Goal: Task Accomplishment & Management: Manage account settings

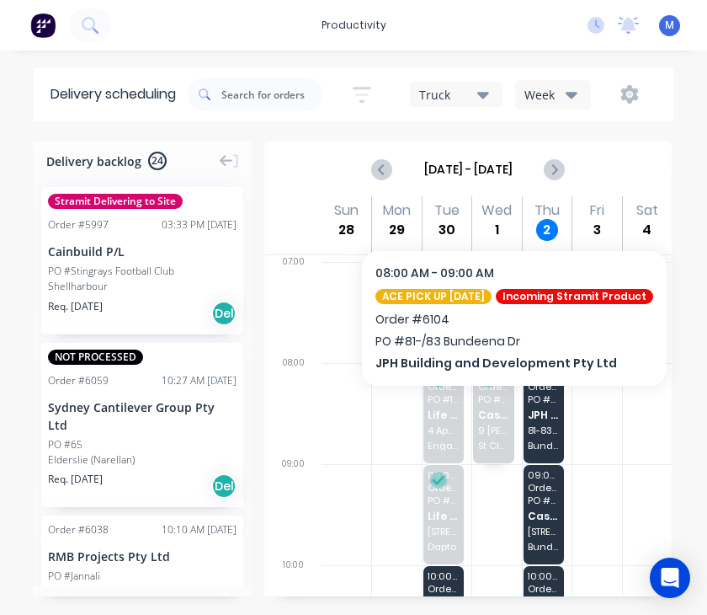
click at [545, 411] on div "08:00 - 09:00 Order # 6104 PO # 81-/83 Bundeena Dr JPH Building and Development…" at bounding box center [544, 413] width 40 height 99
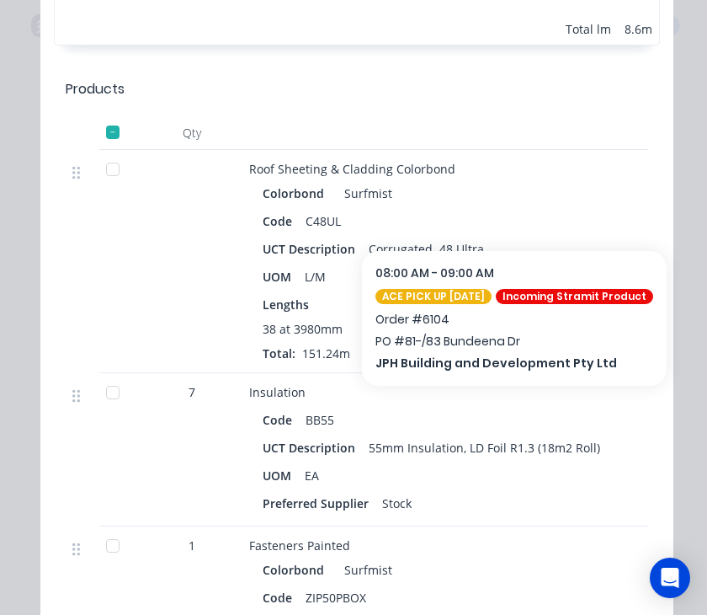
scroll to position [1281, 0]
click at [115, 174] on div at bounding box center [113, 170] width 34 height 34
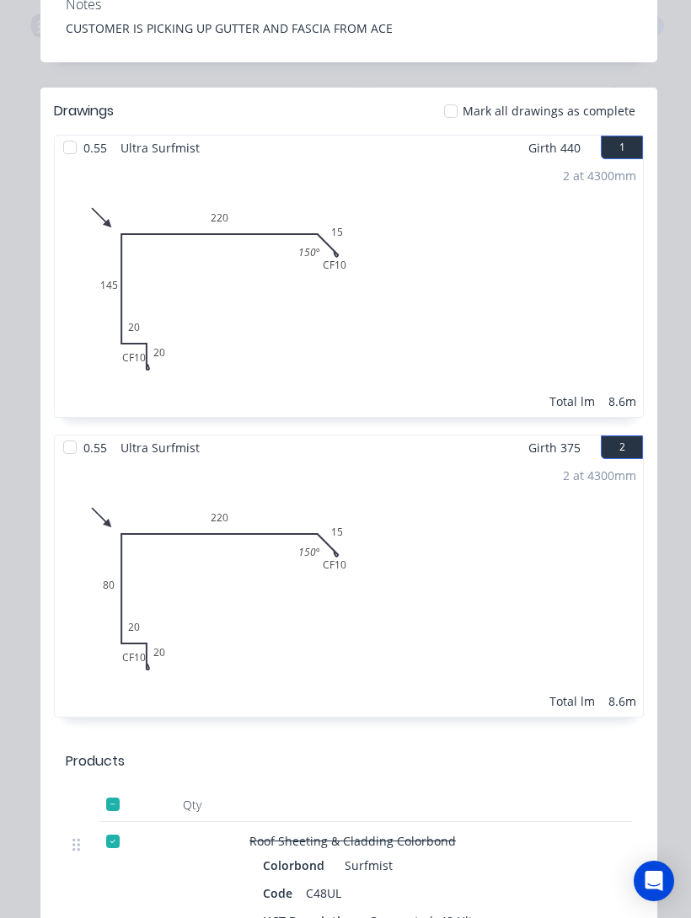
scroll to position [608, 0]
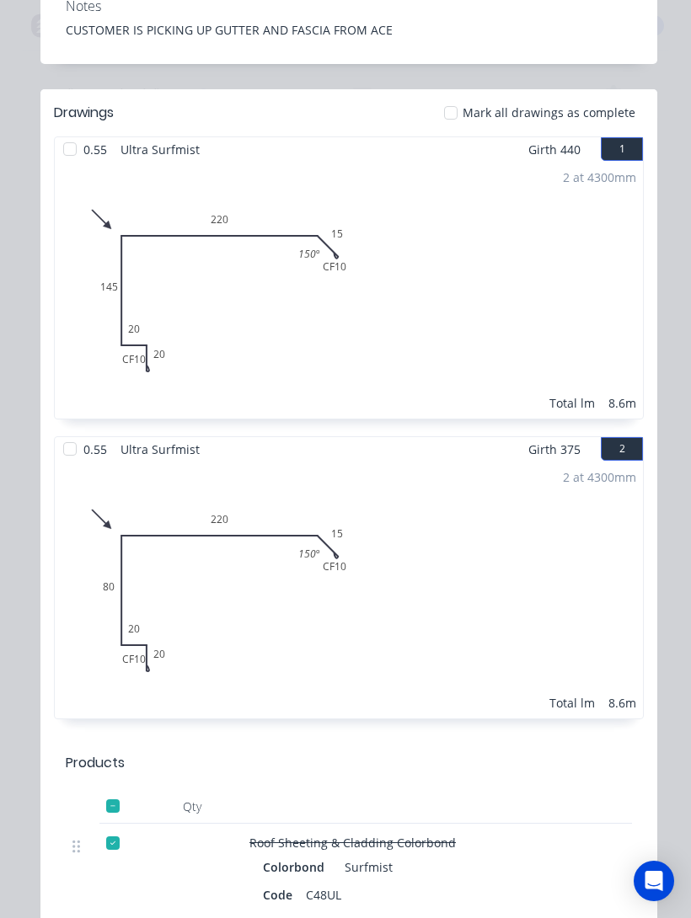
click at [71, 447] on div at bounding box center [70, 449] width 34 height 34
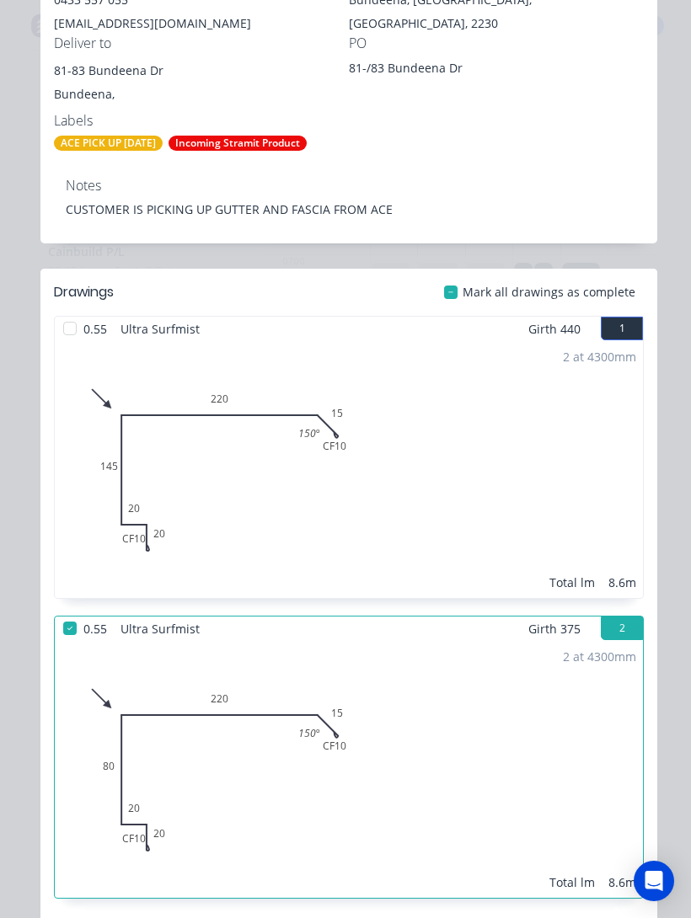
scroll to position [424, 0]
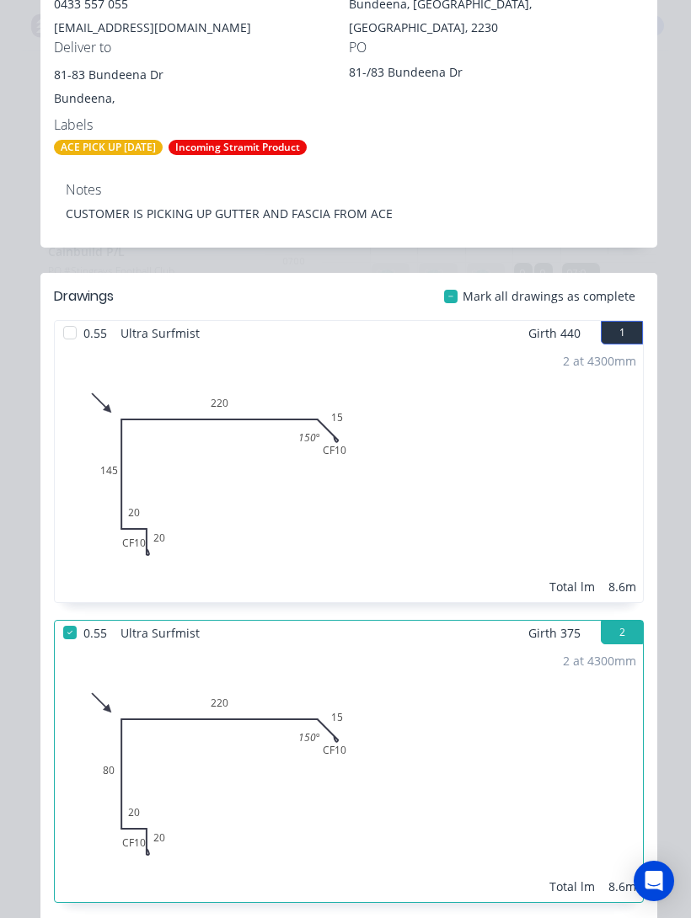
click at [70, 332] on div at bounding box center [70, 333] width 34 height 34
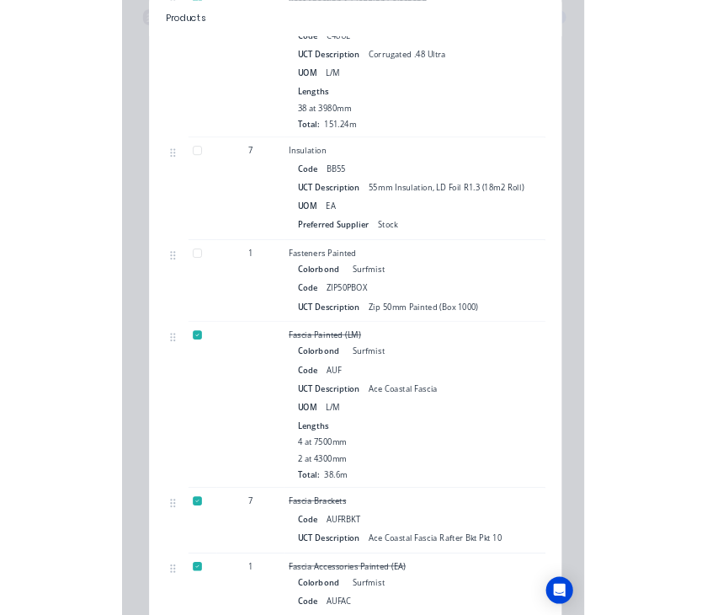
scroll to position [9, 0]
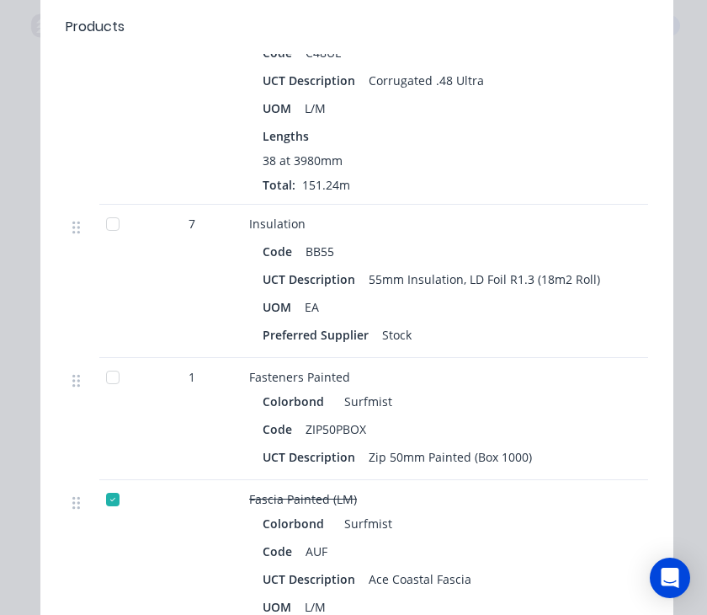
click at [104, 369] on div at bounding box center [113, 377] width 34 height 34
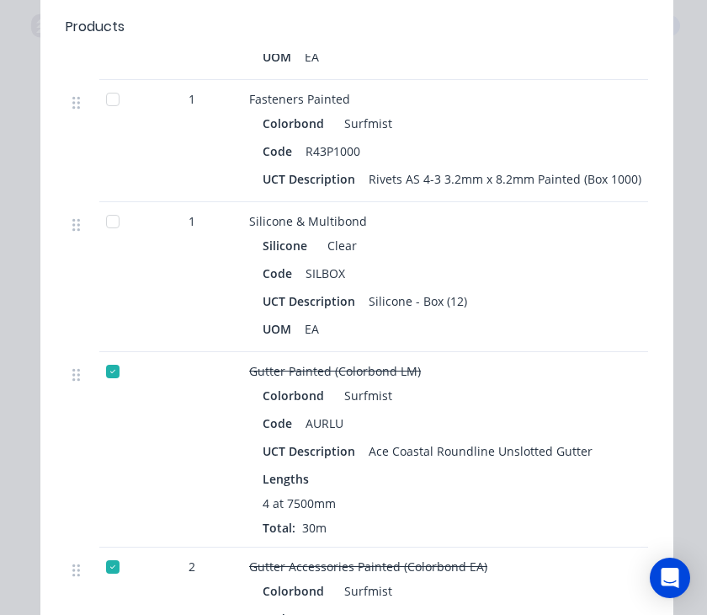
scroll to position [2866, 0]
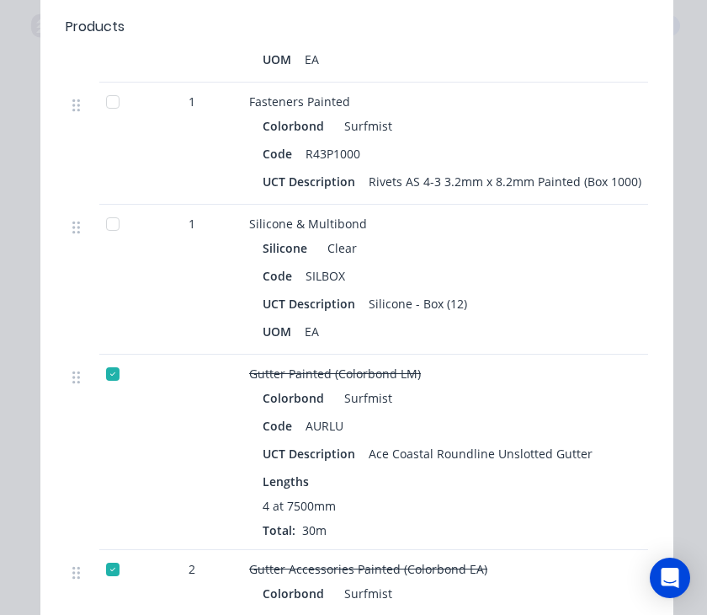
click at [121, 101] on div at bounding box center [113, 102] width 34 height 34
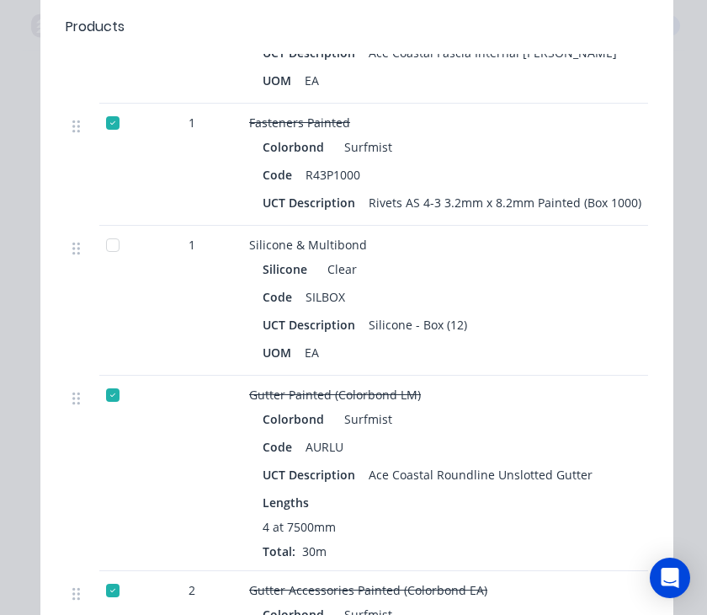
scroll to position [2844, 0]
click at [113, 247] on div at bounding box center [113, 246] width 34 height 34
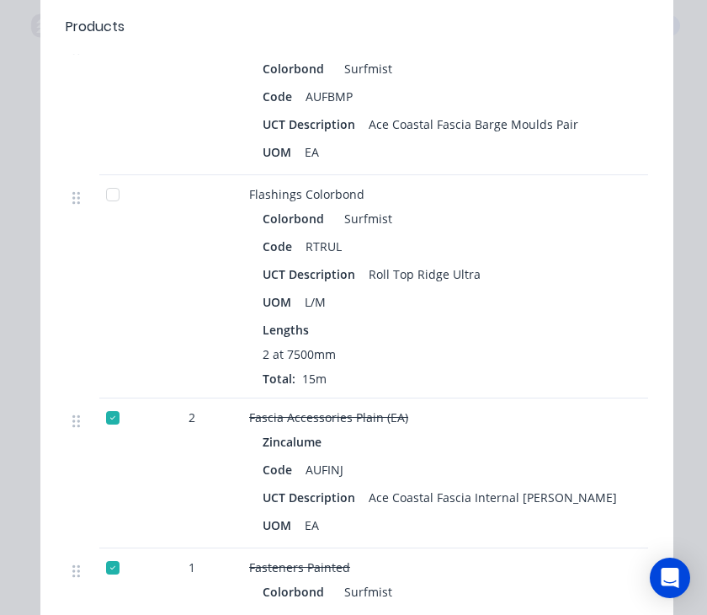
scroll to position [2401, 0]
click at [110, 192] on div at bounding box center [113, 194] width 34 height 34
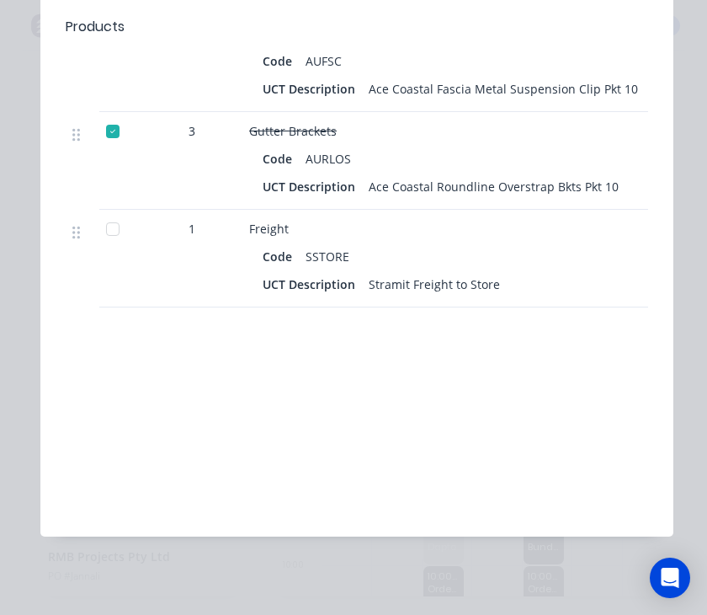
scroll to position [3673, 0]
click at [109, 240] on div at bounding box center [113, 230] width 34 height 34
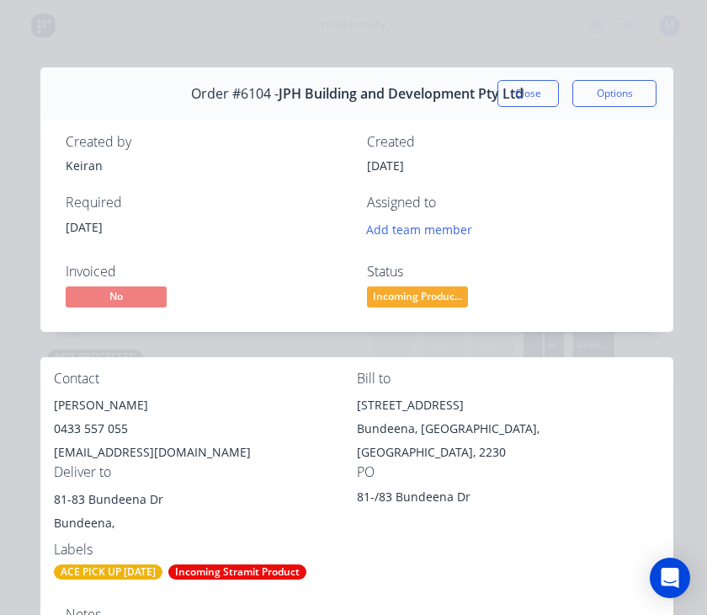
scroll to position [0, 0]
click at [520, 104] on button "Close" at bounding box center [528, 93] width 61 height 27
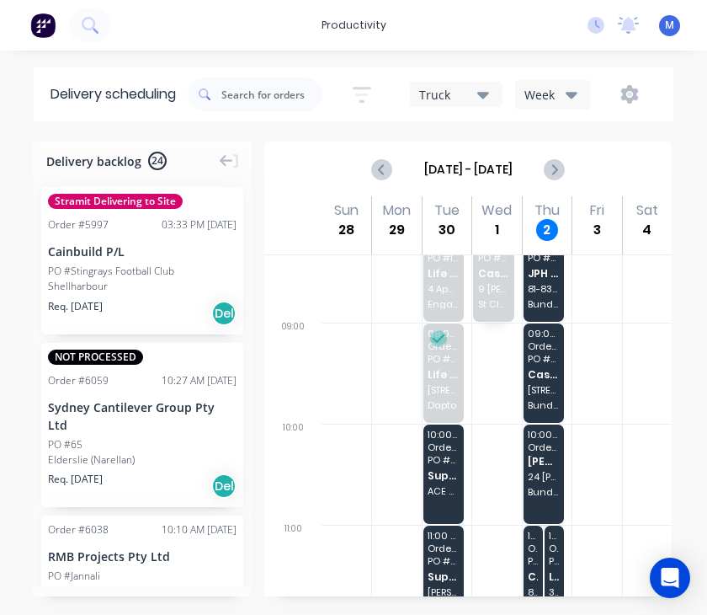
scroll to position [143, 0]
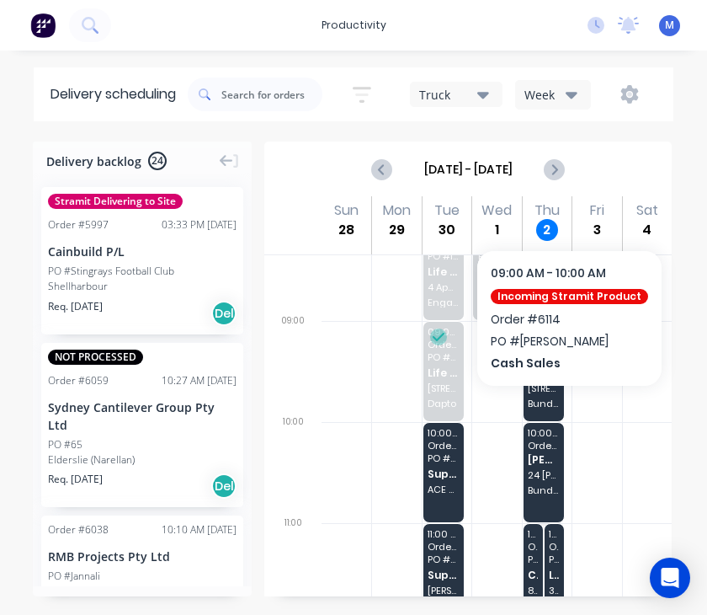
click at [547, 384] on div "09:00 - 10:00 Order # 6114 PO # Eriksson Cash Sales 19 The [PERSON_NAME] Walk B…" at bounding box center [544, 371] width 40 height 99
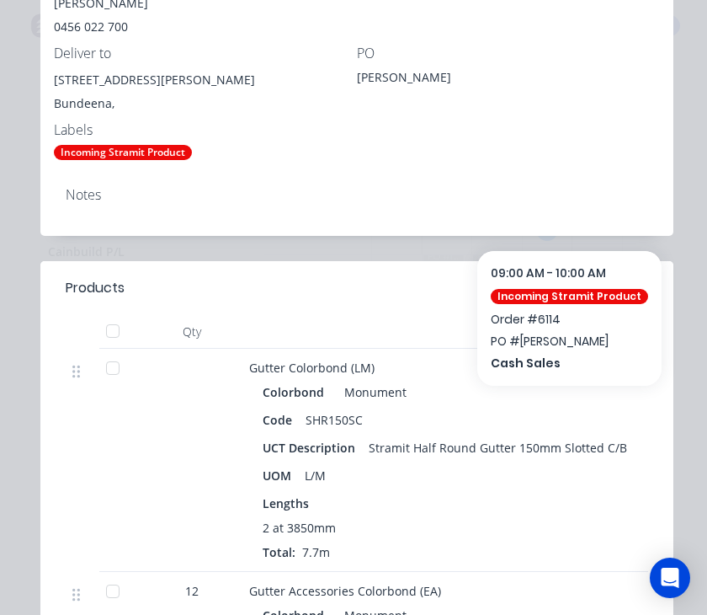
scroll to position [490, 0]
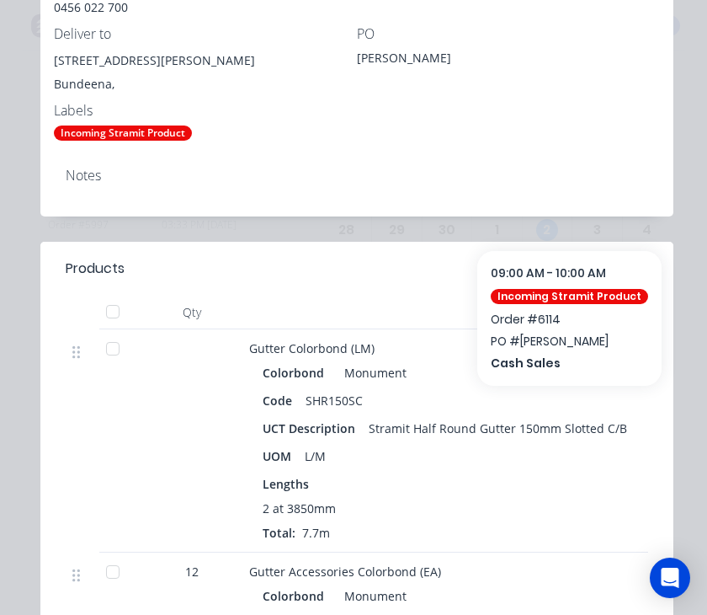
click at [111, 346] on div at bounding box center [113, 349] width 34 height 34
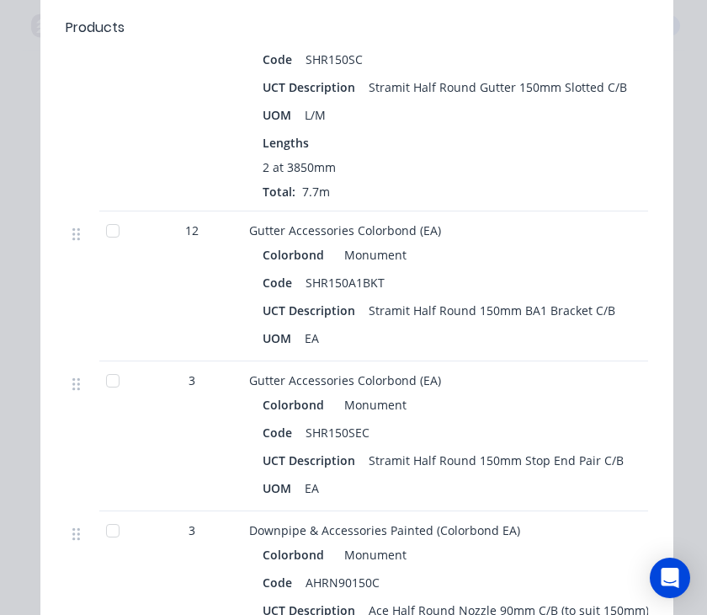
scroll to position [832, 0]
click at [109, 224] on div at bounding box center [113, 230] width 34 height 34
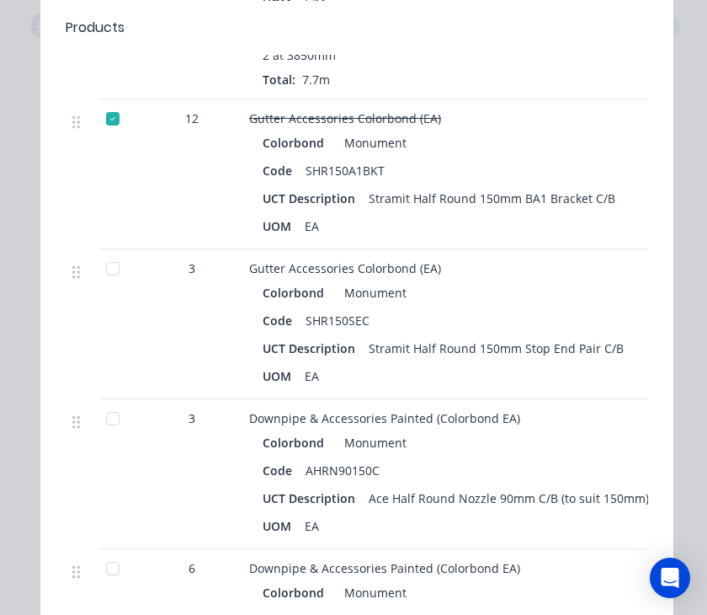
scroll to position [945, 0]
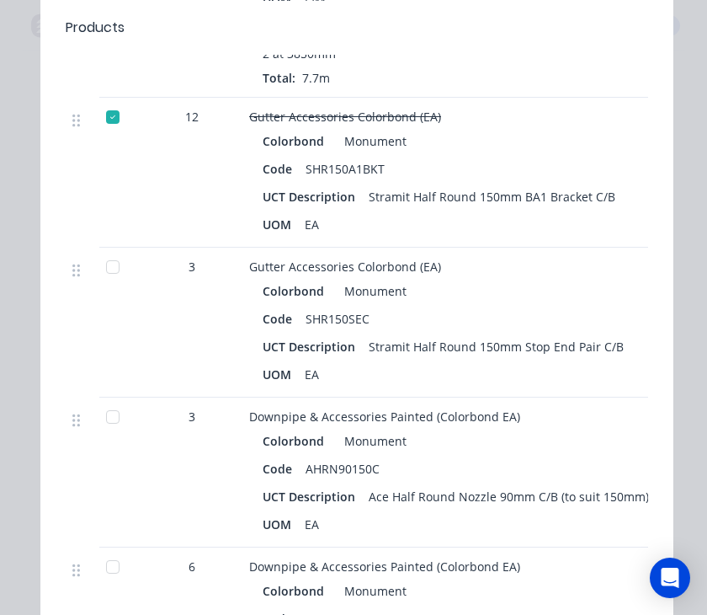
click at [108, 266] on div at bounding box center [113, 267] width 34 height 34
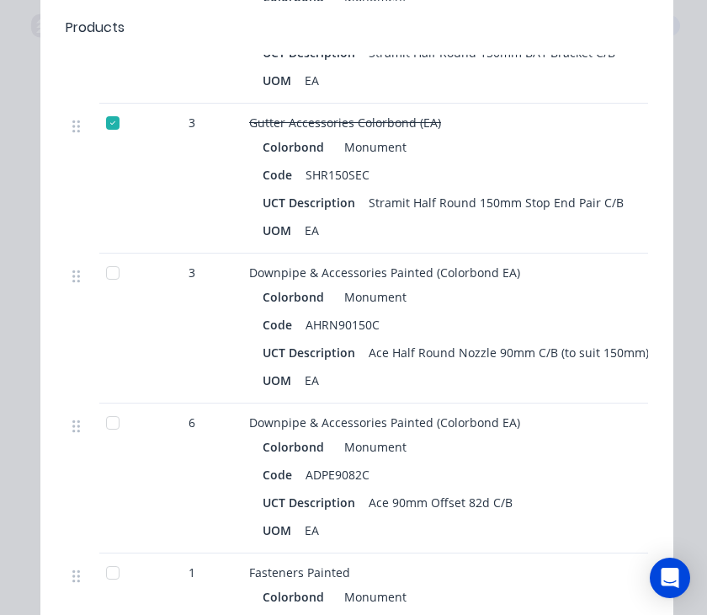
scroll to position [1092, 0]
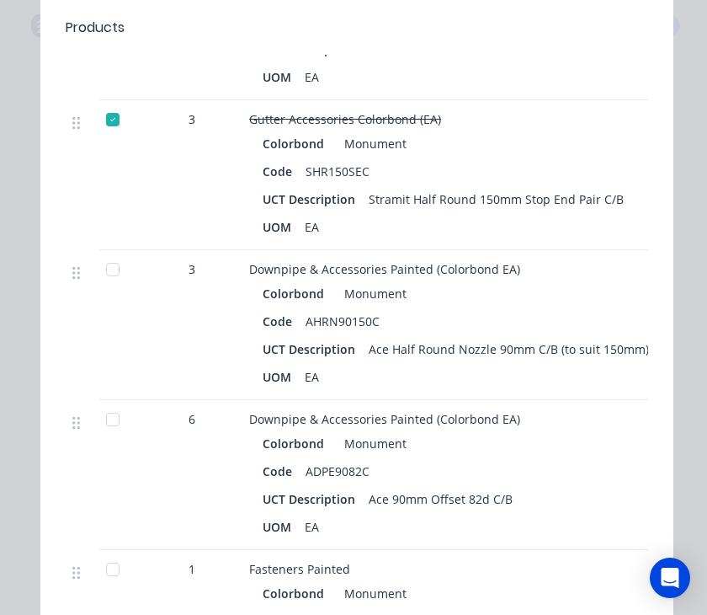
click at [109, 274] on div at bounding box center [113, 270] width 34 height 34
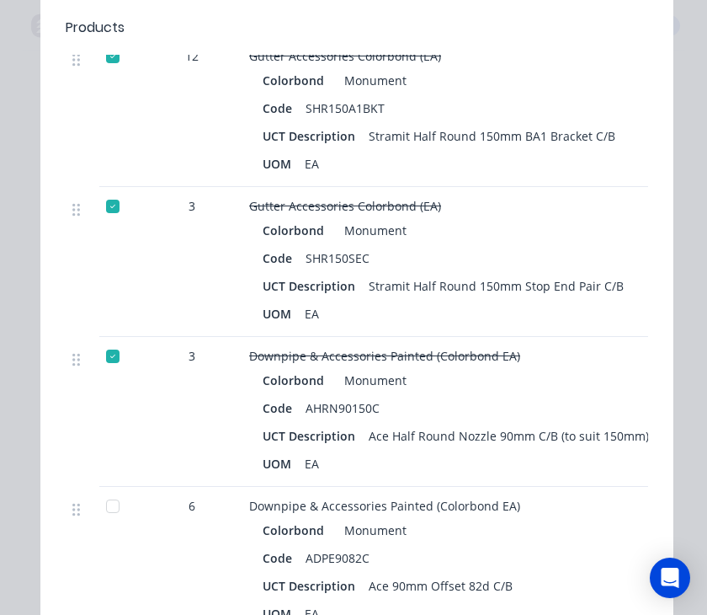
scroll to position [1012, 0]
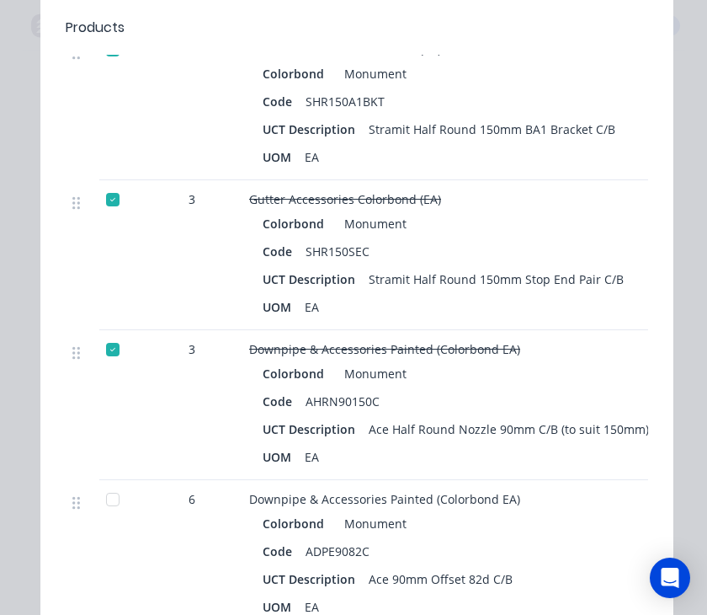
click at [112, 355] on div at bounding box center [113, 350] width 34 height 34
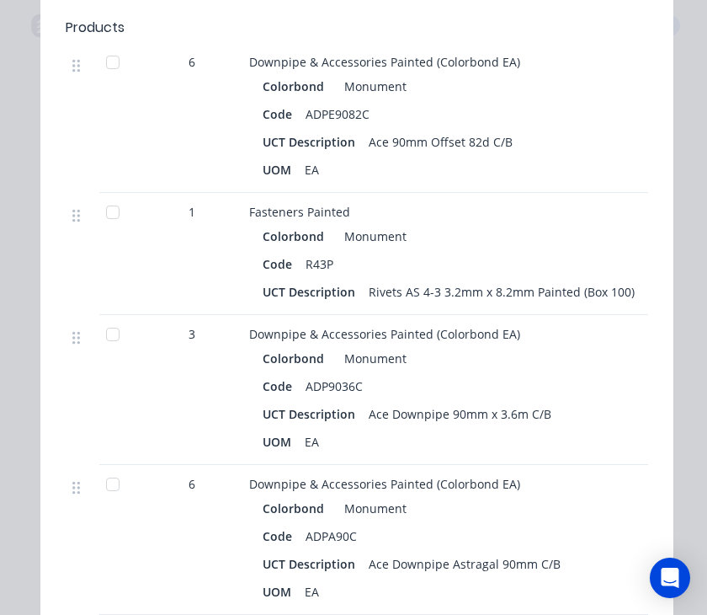
scroll to position [1450, 0]
click at [123, 328] on div at bounding box center [113, 334] width 34 height 34
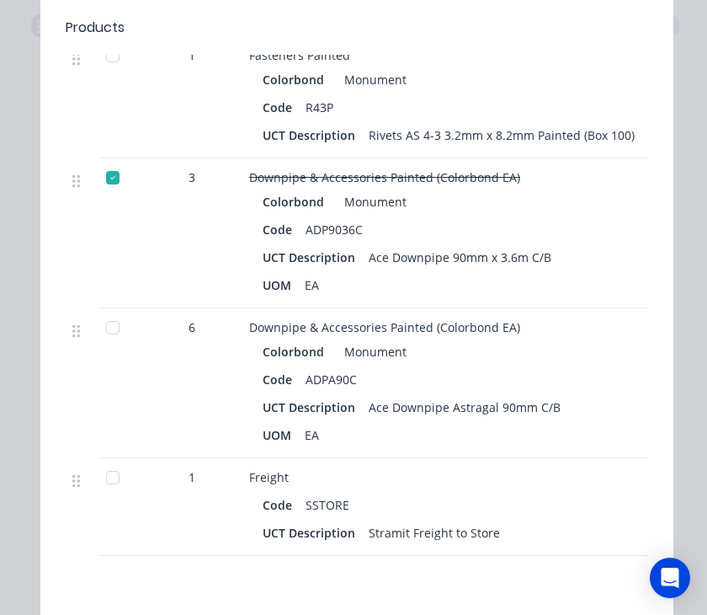
scroll to position [1604, 0]
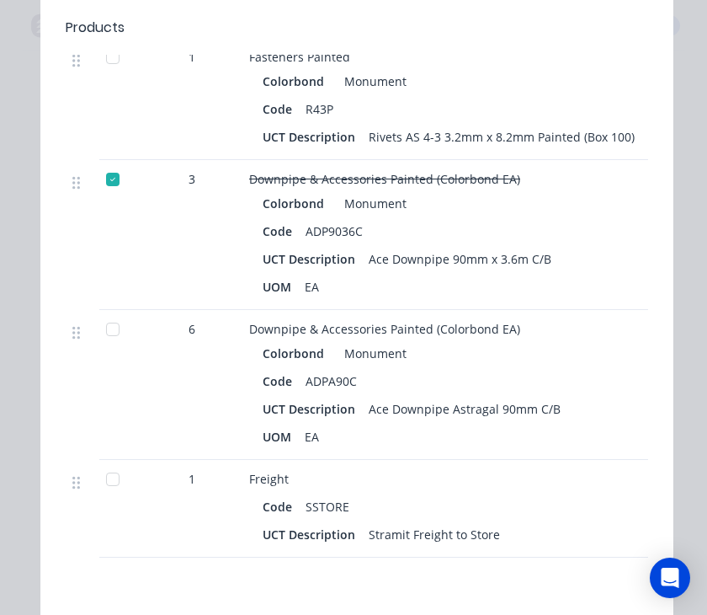
click at [103, 324] on div at bounding box center [113, 329] width 34 height 34
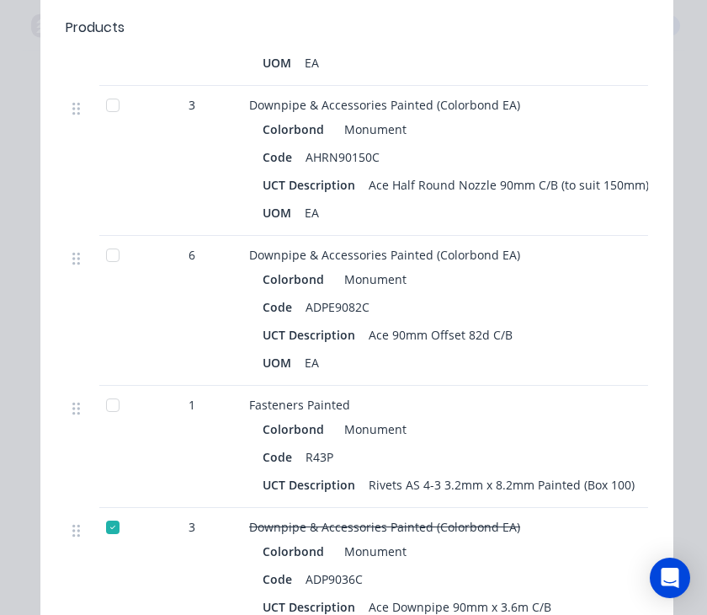
click at [103, 254] on div at bounding box center [113, 255] width 34 height 34
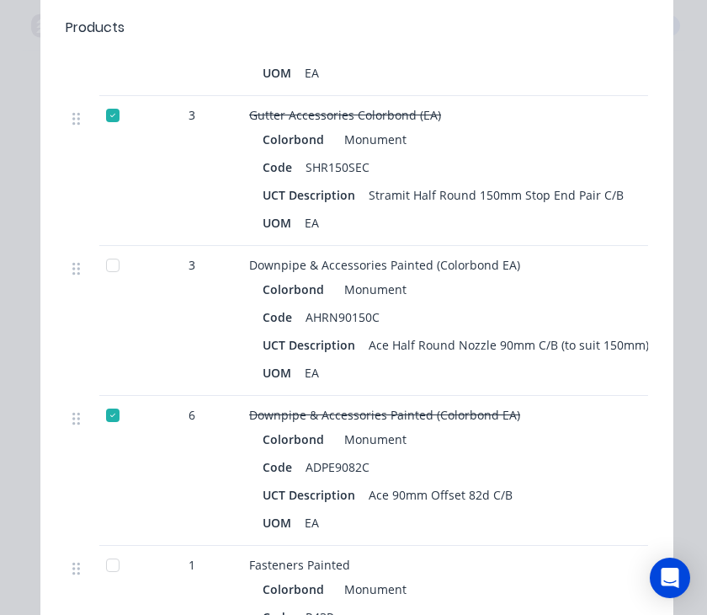
scroll to position [1086, 0]
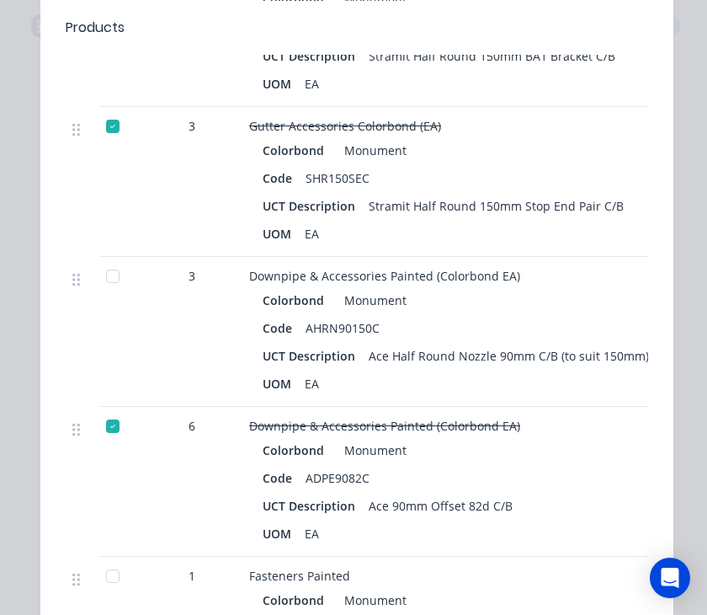
click at [109, 270] on div at bounding box center [113, 276] width 34 height 34
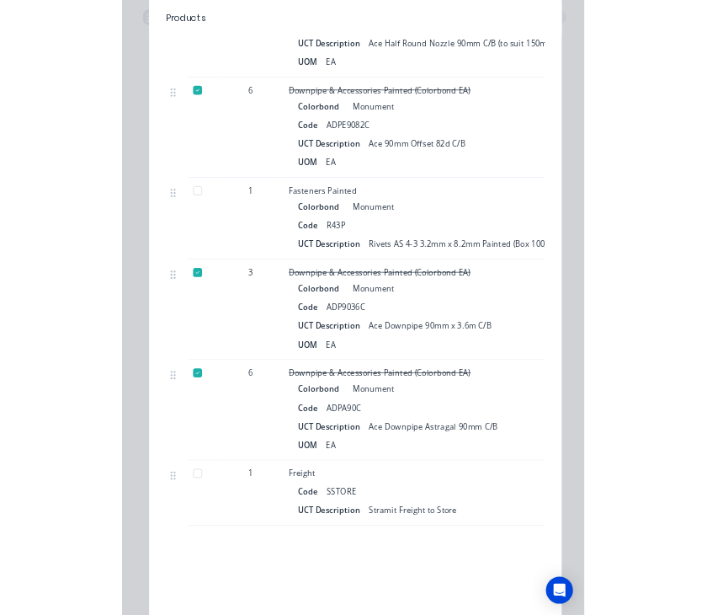
scroll to position [9, 0]
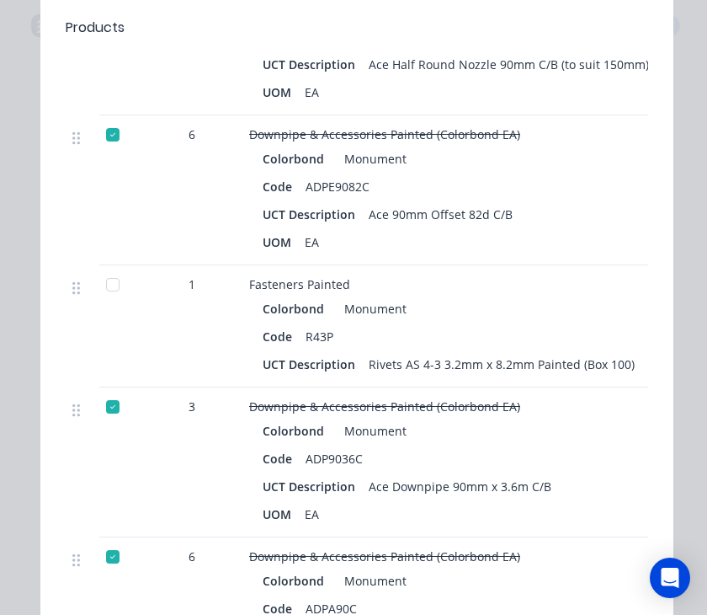
click at [111, 288] on div at bounding box center [113, 285] width 34 height 34
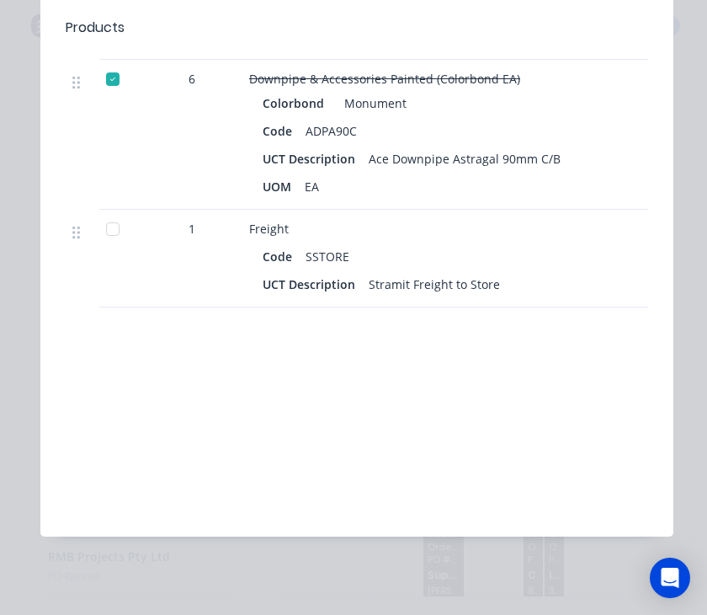
scroll to position [1854, 0]
click at [115, 230] on div at bounding box center [113, 230] width 34 height 34
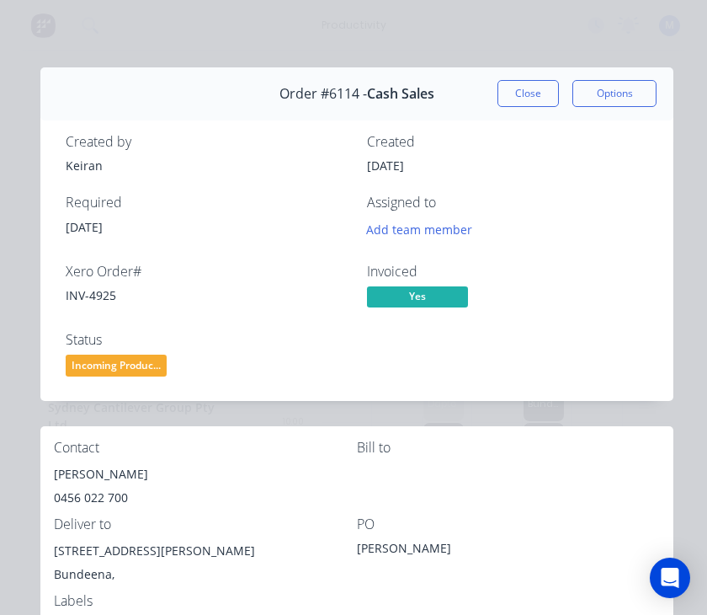
scroll to position [0, 0]
click at [526, 92] on button "Close" at bounding box center [528, 93] width 61 height 27
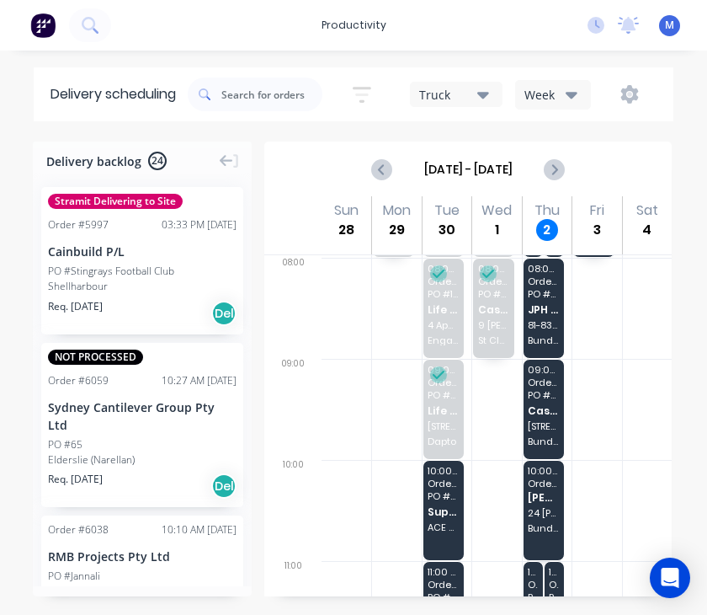
scroll to position [84, 0]
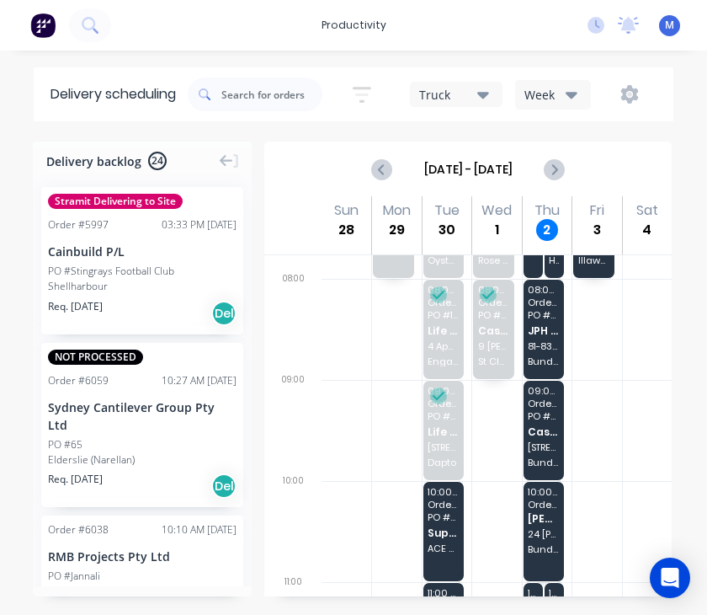
click at [551, 518] on div "10:00 - 11:00 Order # 6006 [PERSON_NAME] Building Services [STREET_ADDRESS][PER…" at bounding box center [544, 531] width 40 height 99
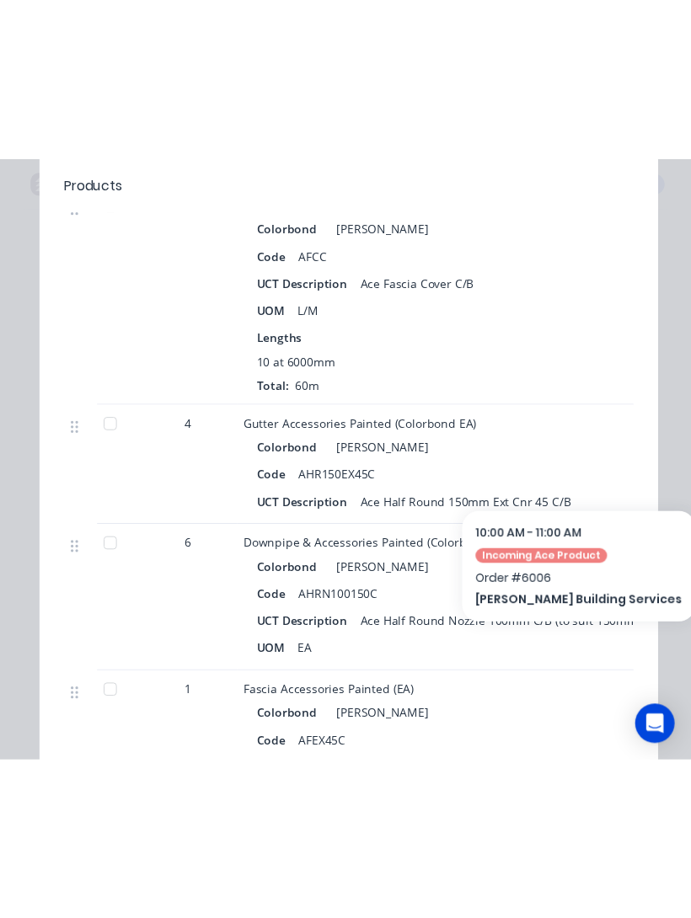
scroll to position [0, 0]
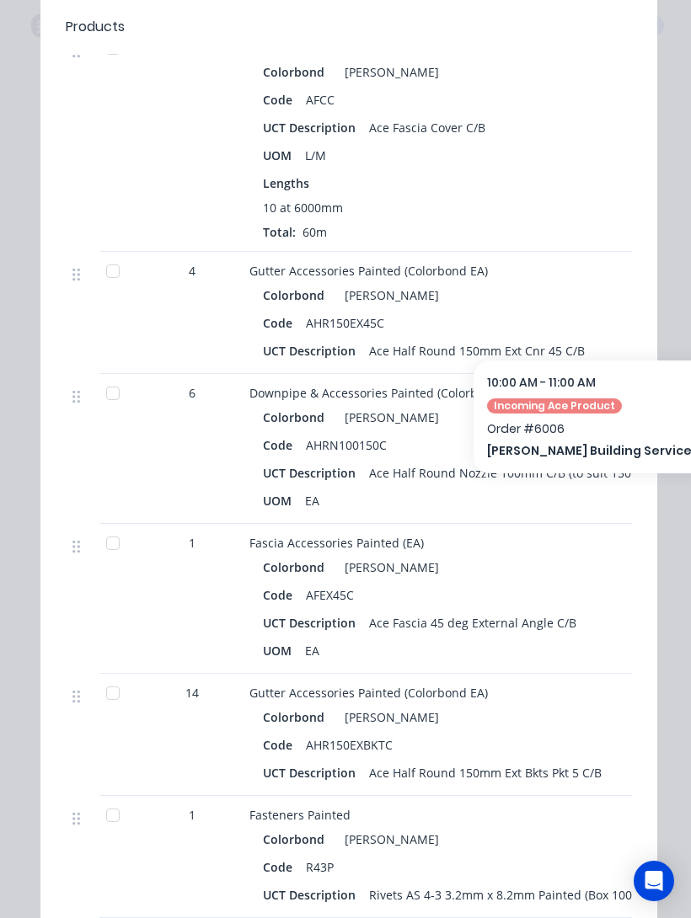
click at [9, 467] on div "Order details Collaborate Checklists 0/0 Tracking Linked Orders Timeline Order …" at bounding box center [345, 459] width 691 height 918
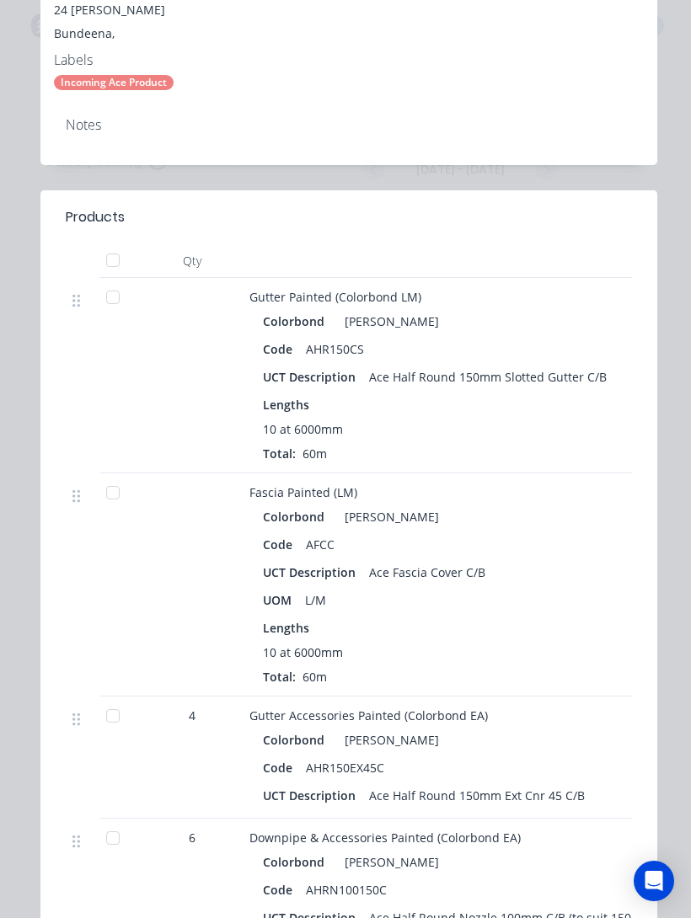
scroll to position [498, 0]
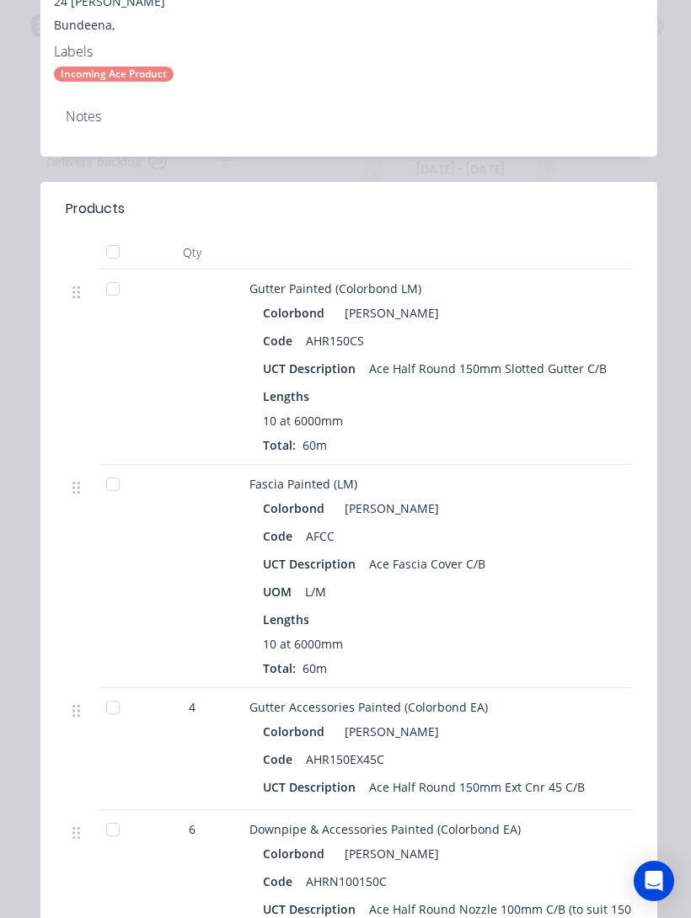
click at [119, 300] on div at bounding box center [113, 289] width 34 height 34
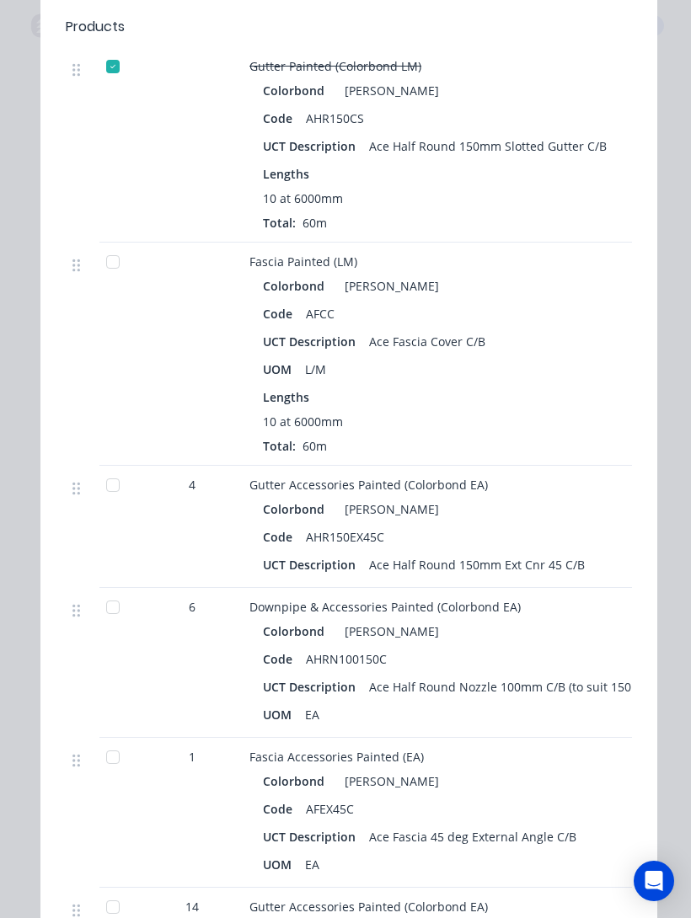
scroll to position [724, 0]
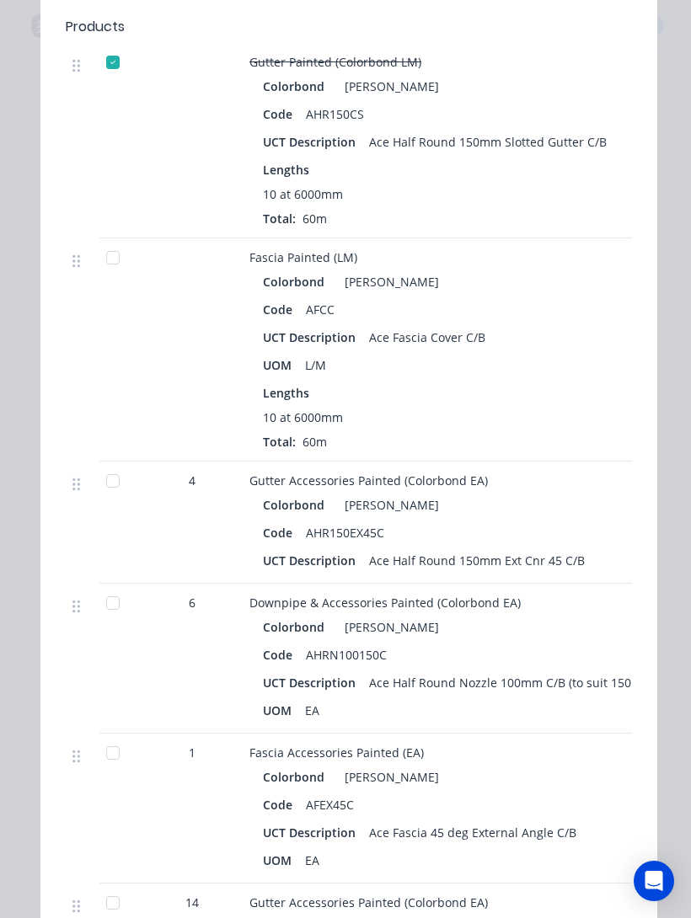
click at [111, 261] on div at bounding box center [113, 258] width 34 height 34
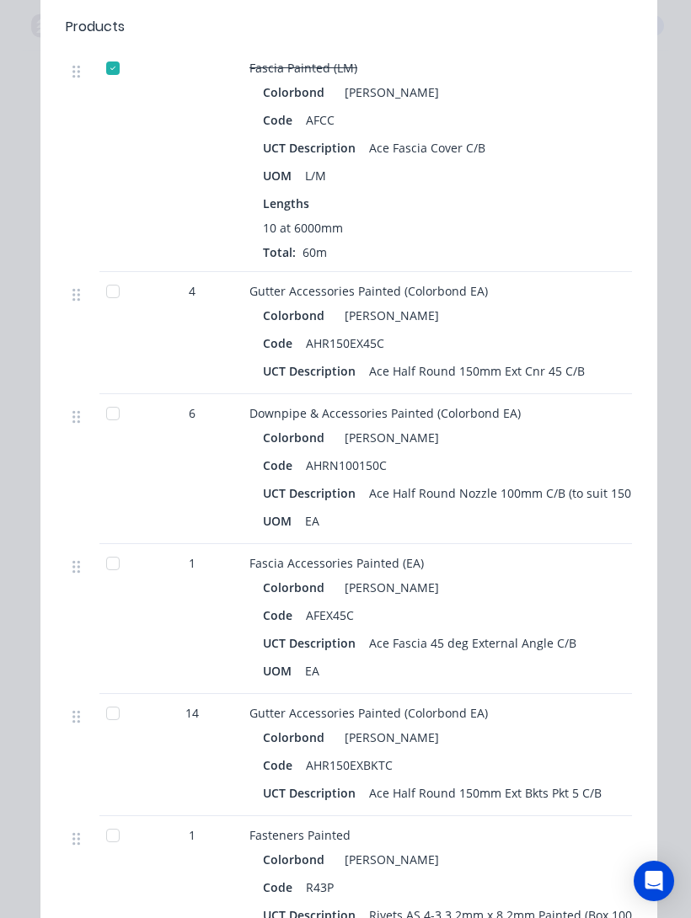
scroll to position [921, 0]
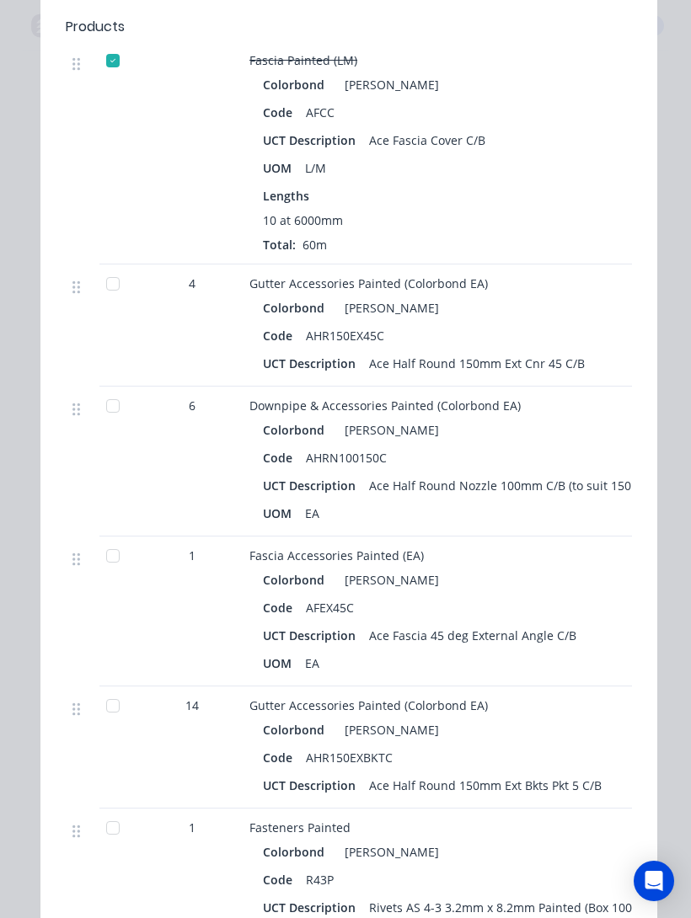
click at [112, 290] on div at bounding box center [113, 284] width 34 height 34
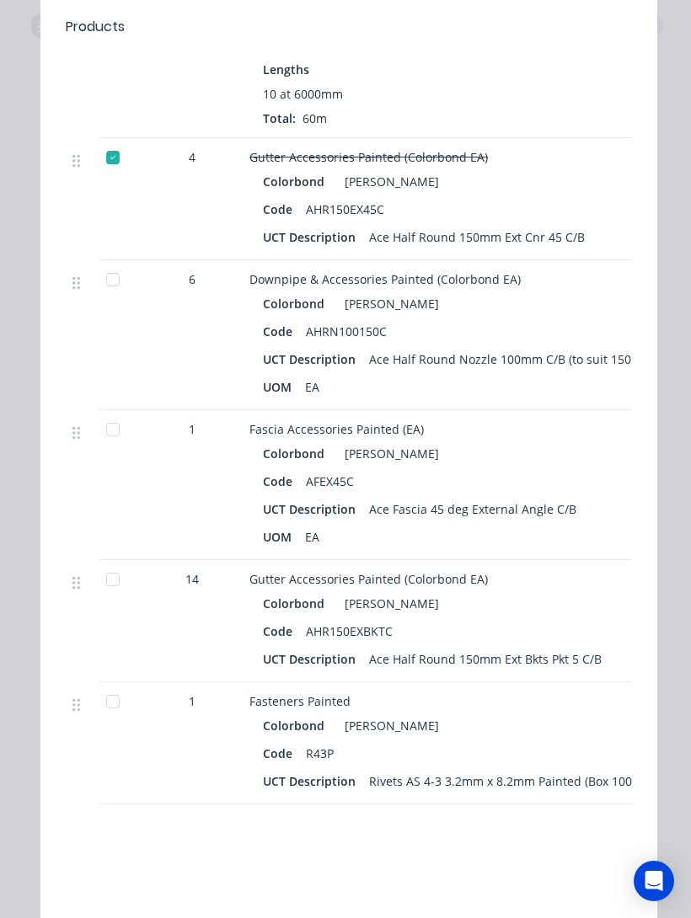
scroll to position [1049, 0]
click at [119, 288] on div at bounding box center [113, 279] width 34 height 34
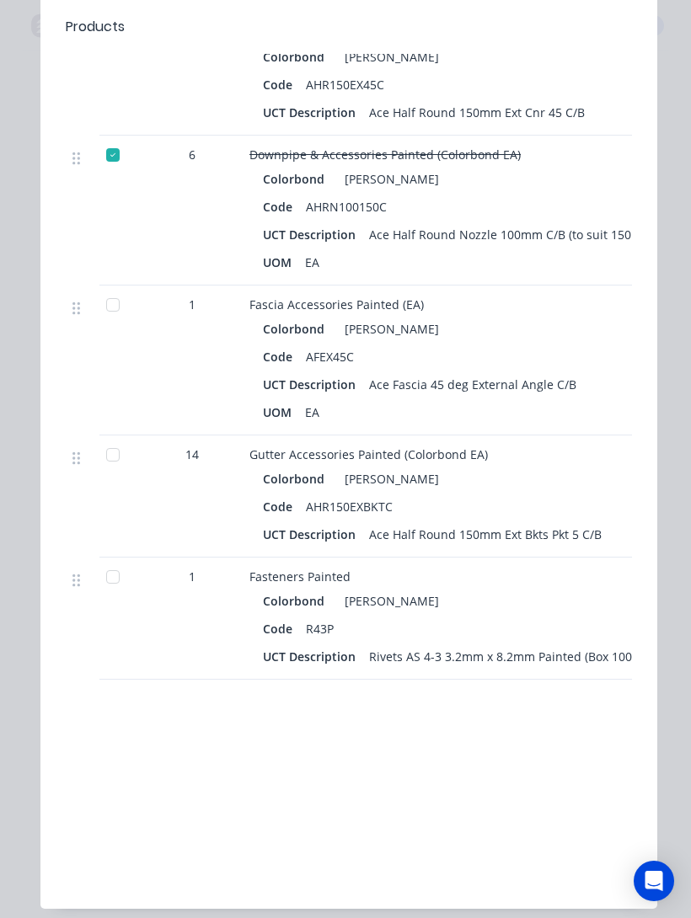
scroll to position [1175, 0]
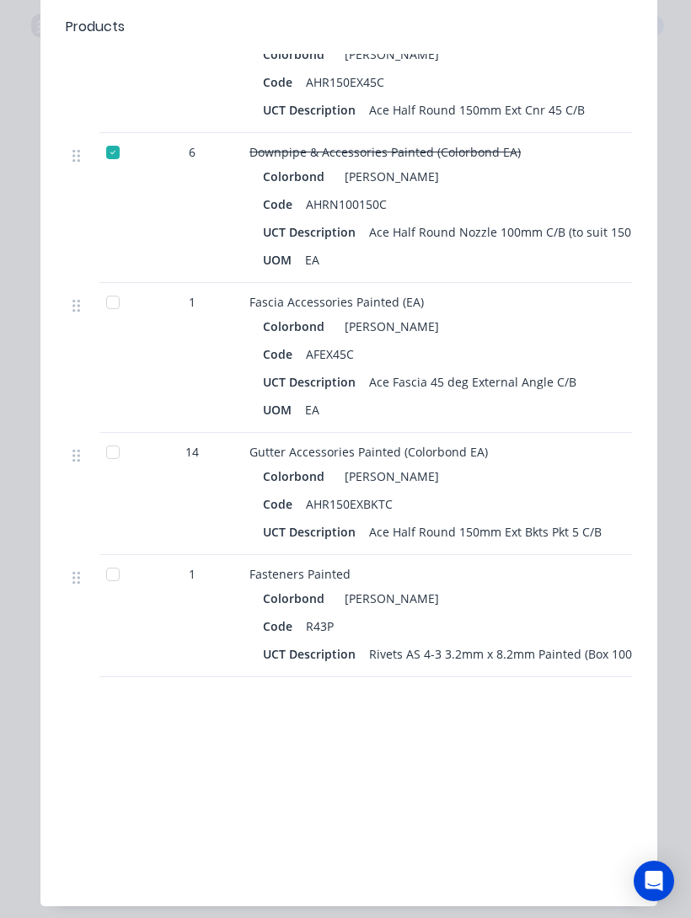
click at [125, 312] on div at bounding box center [113, 303] width 34 height 34
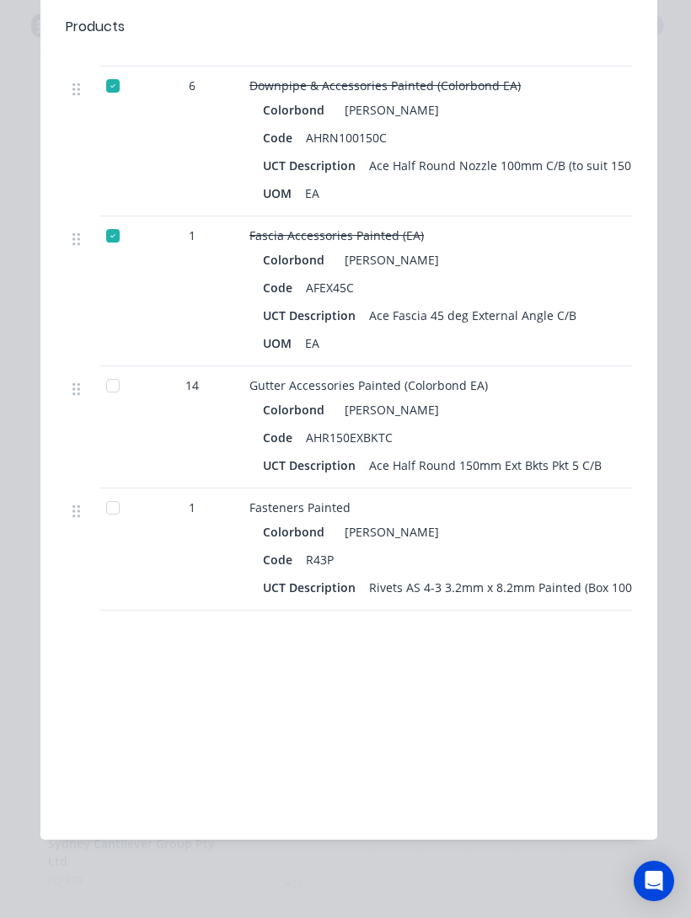
scroll to position [1241, 0]
click at [112, 392] on div at bounding box center [113, 387] width 34 height 34
click at [106, 523] on div at bounding box center [113, 509] width 34 height 34
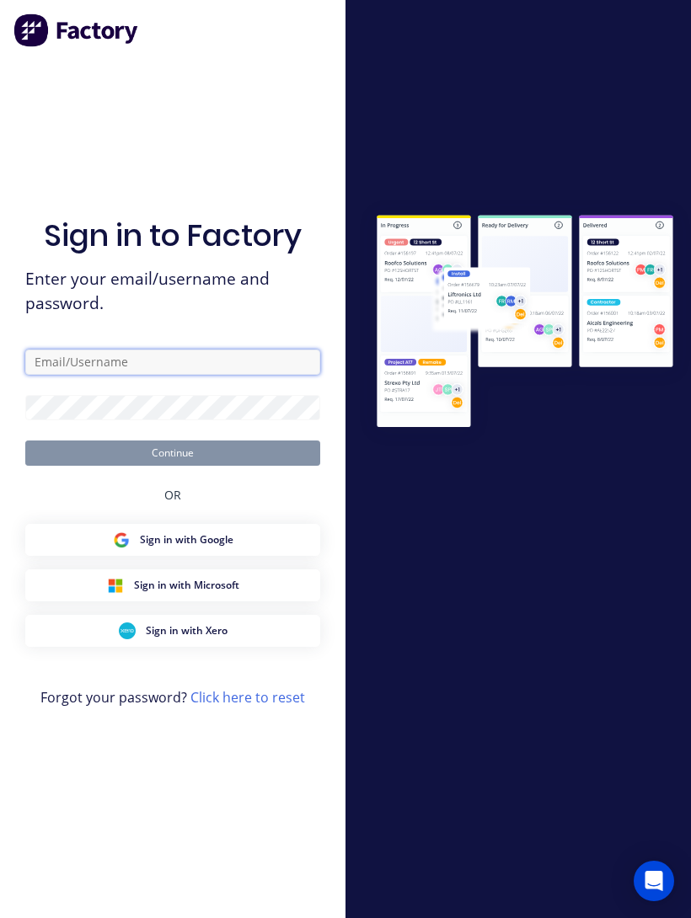
click at [77, 375] on input "text" at bounding box center [172, 362] width 295 height 25
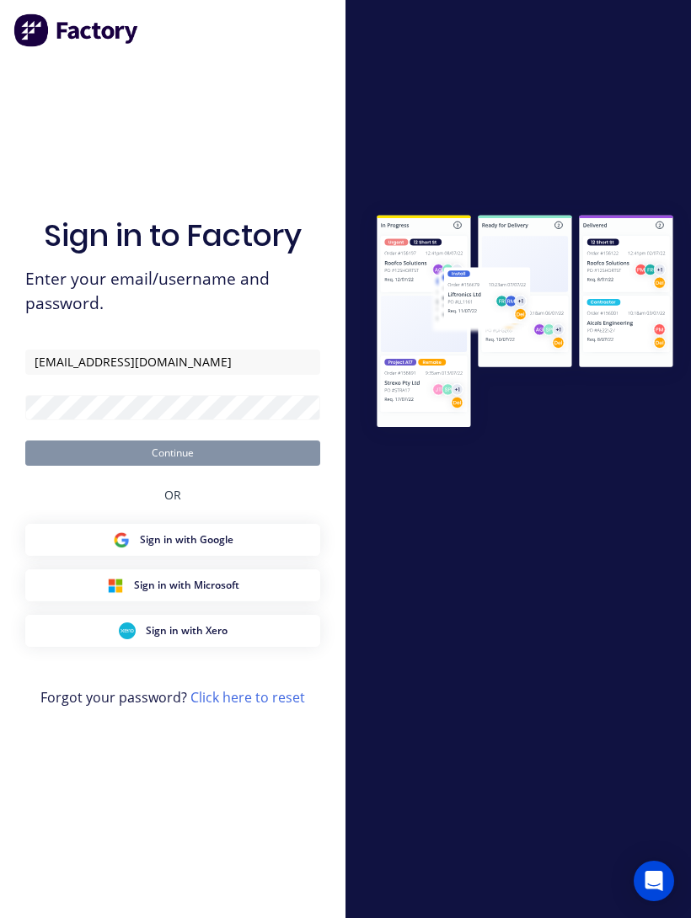
type input "[EMAIL_ADDRESS][DOMAIN_NAME]"
click at [173, 465] on button "Continue" at bounding box center [172, 452] width 295 height 25
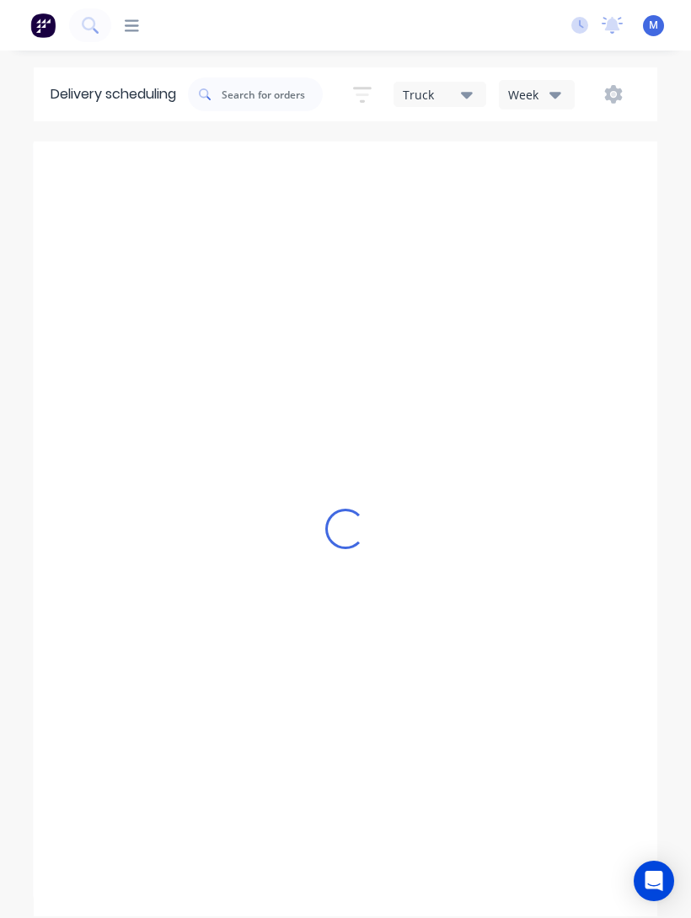
type input "[DATE] - [DATE]"
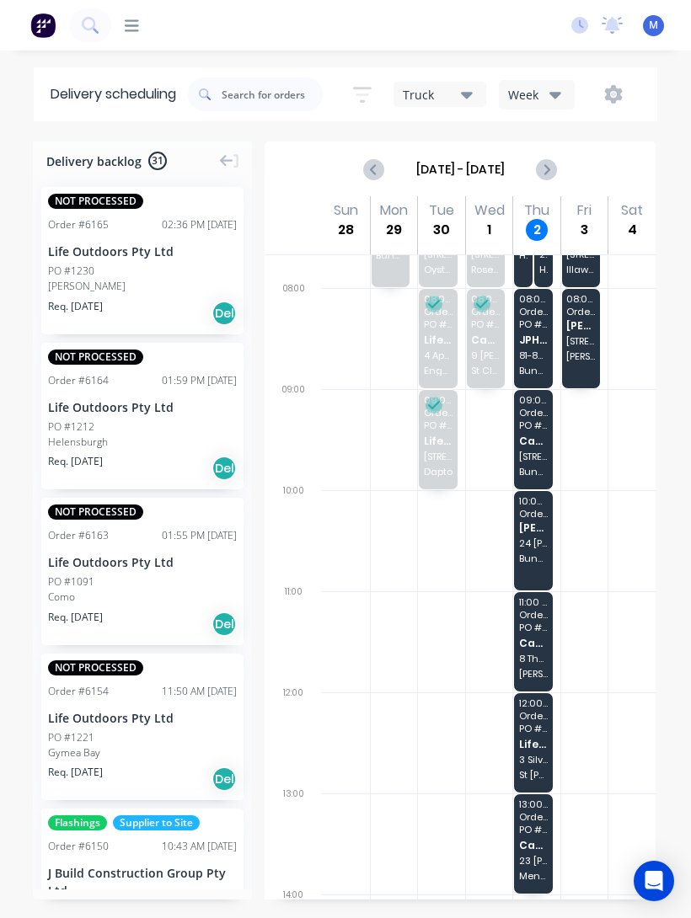
scroll to position [73, 0]
click at [539, 434] on div "09:00 - 10:00 Order # 6114 PO # Eriksson Cash Sales 19 The [PERSON_NAME] Walk B…" at bounding box center [533, 441] width 39 height 99
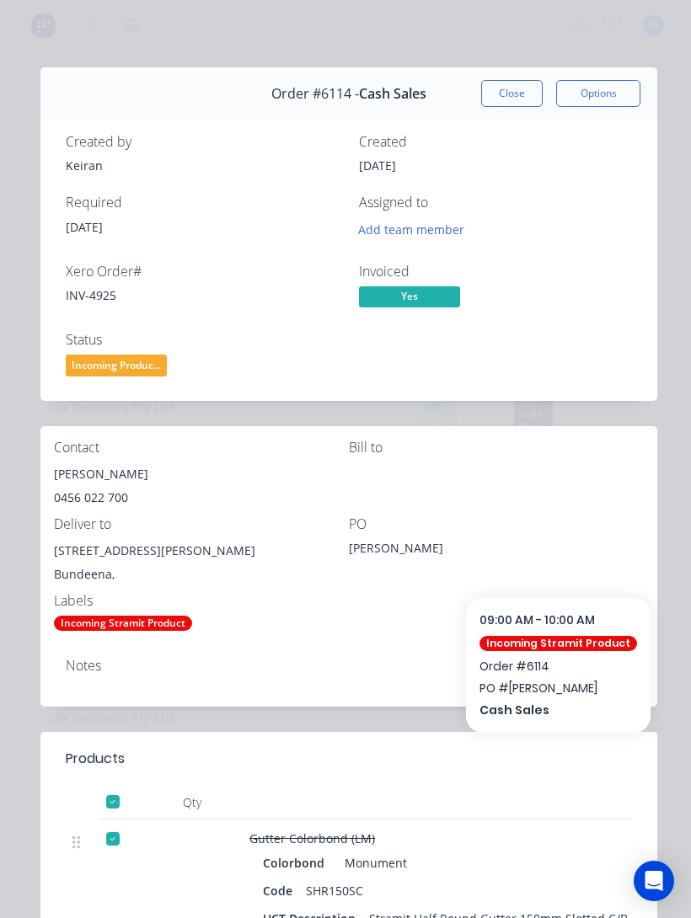
scroll to position [0, 0]
click at [497, 105] on button "Close" at bounding box center [511, 93] width 61 height 27
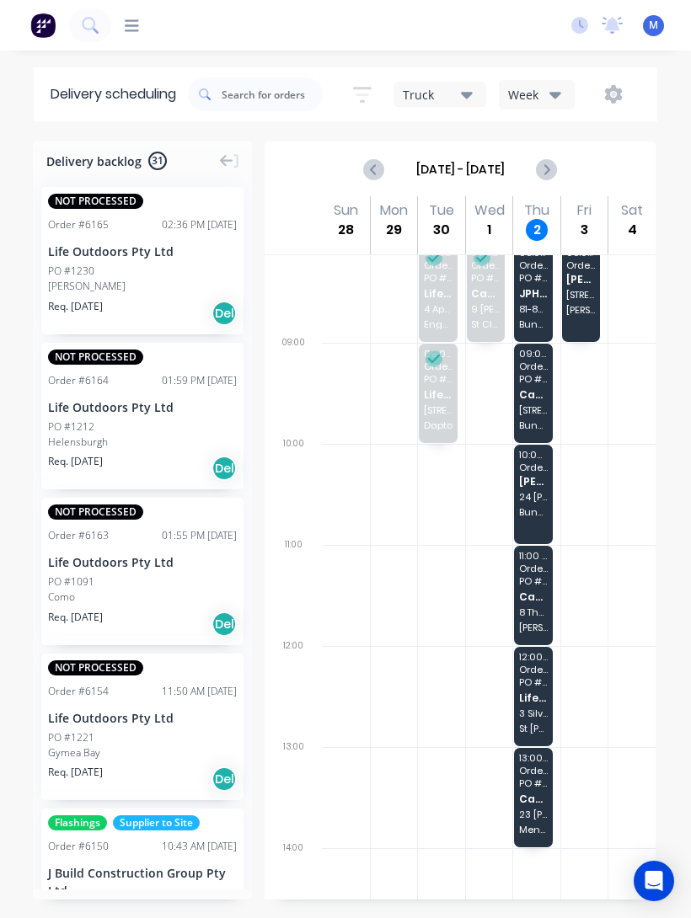
scroll to position [120, 0]
click at [530, 496] on span "24 [PERSON_NAME]" at bounding box center [533, 498] width 29 height 10
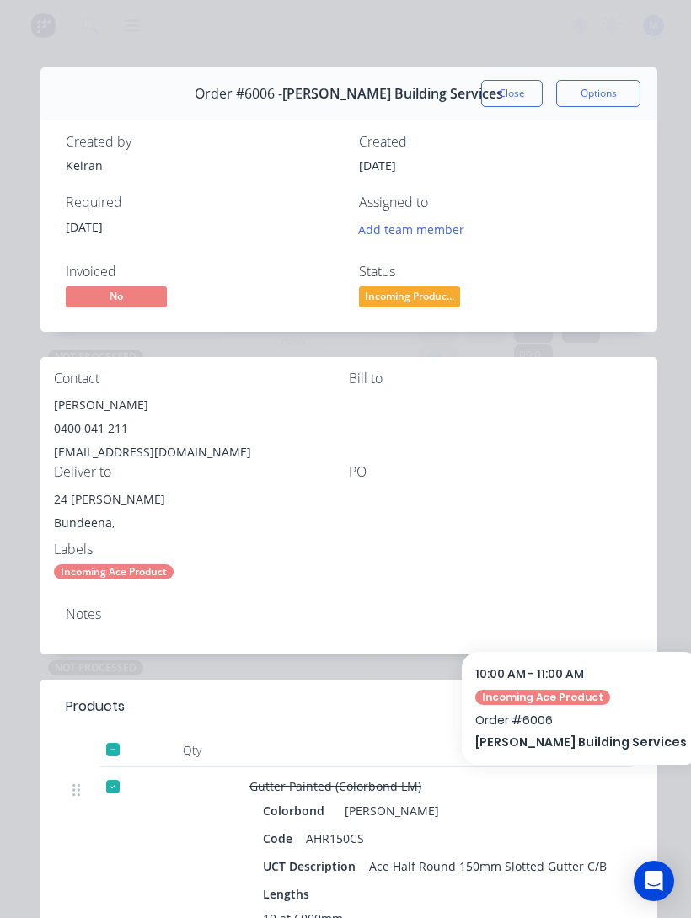
scroll to position [0, 0]
click at [525, 97] on button "Close" at bounding box center [511, 93] width 61 height 27
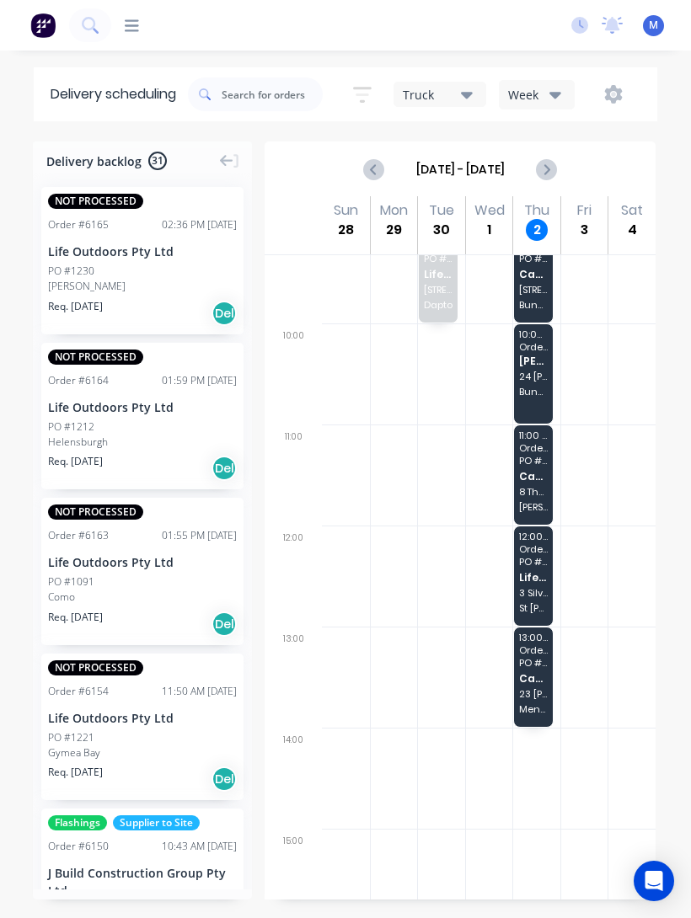
scroll to position [243, 0]
click at [539, 573] on span "Life Outdoors Pty Ltd" at bounding box center [533, 575] width 29 height 11
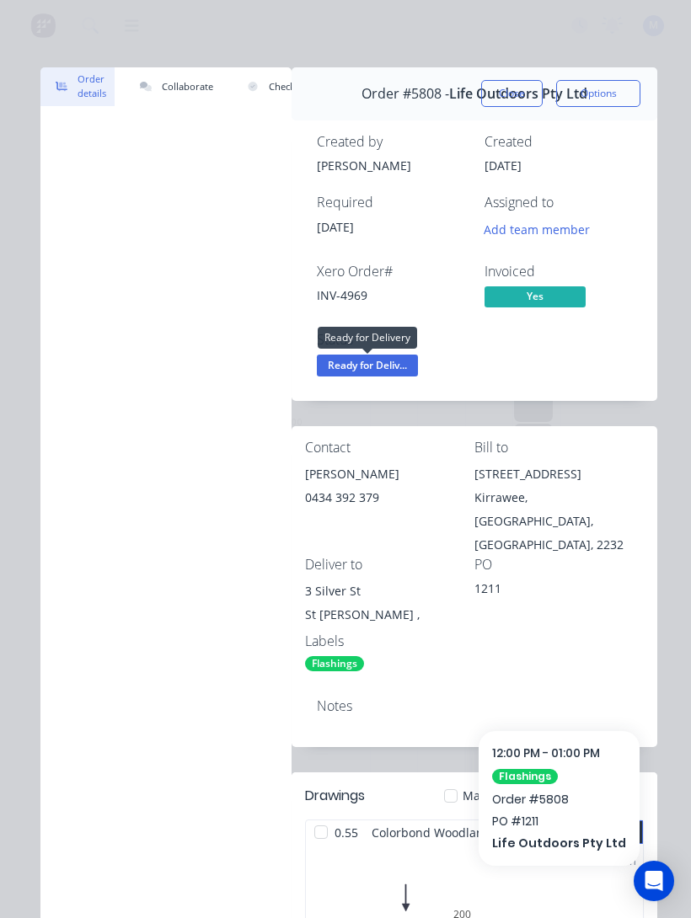
click at [392, 366] on span "Ready for Deliv..." at bounding box center [367, 365] width 101 height 21
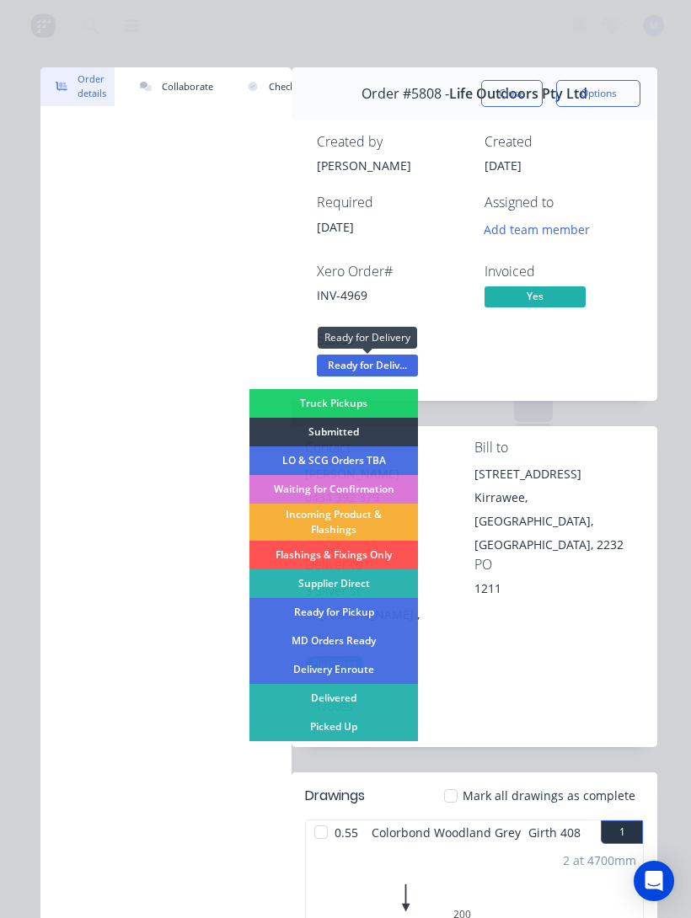
click at [366, 614] on div "Delivered" at bounding box center [333, 698] width 168 height 29
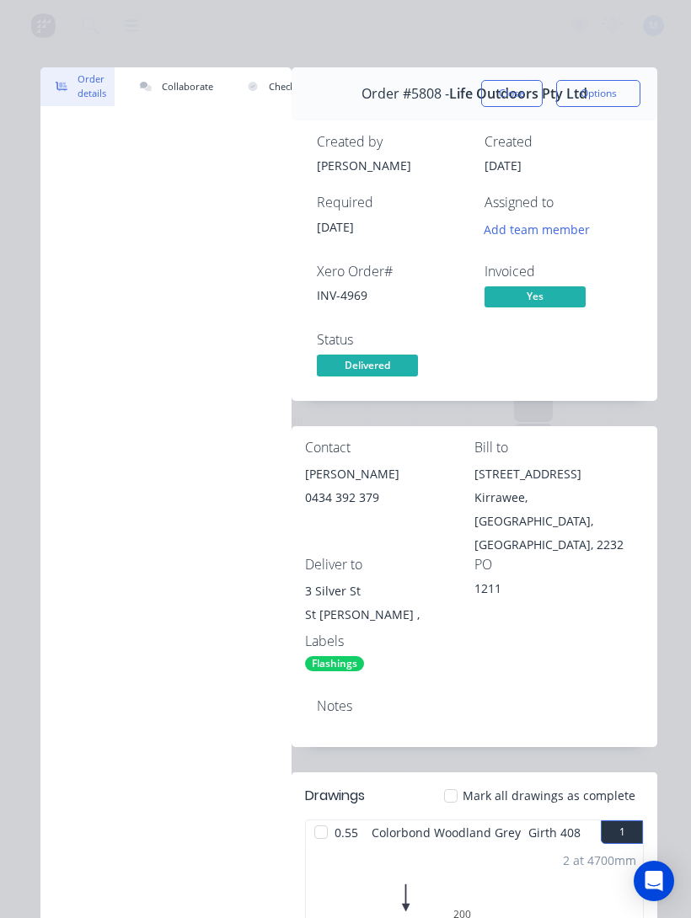
click at [504, 98] on button "Close" at bounding box center [511, 93] width 61 height 27
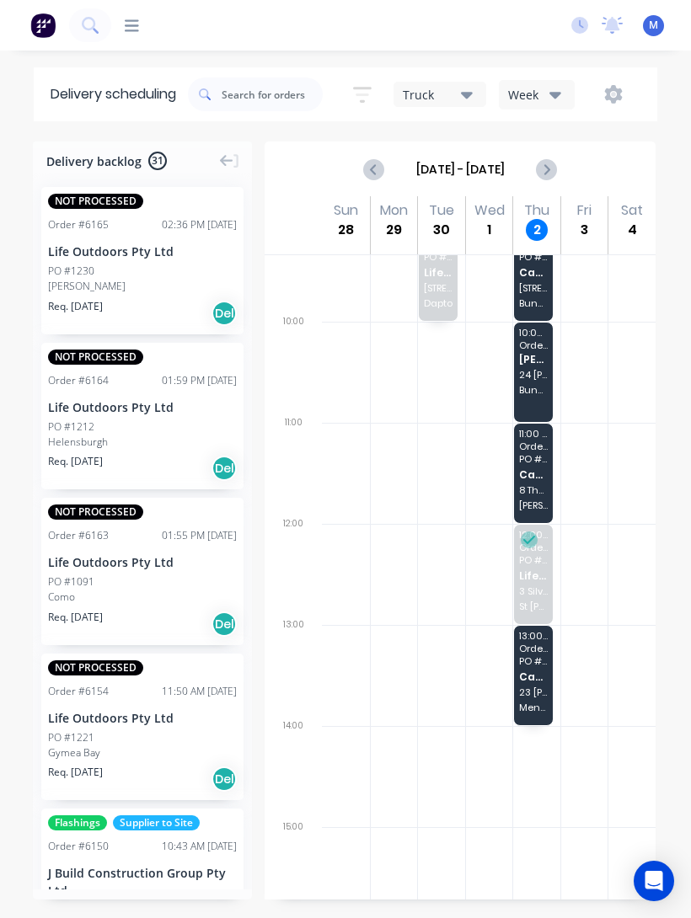
click at [536, 614] on div "13:00 - 14:00 Order # 6115 PO # [PERSON_NAME] Sales 23 [PERSON_NAME] Menai" at bounding box center [533, 675] width 39 height 99
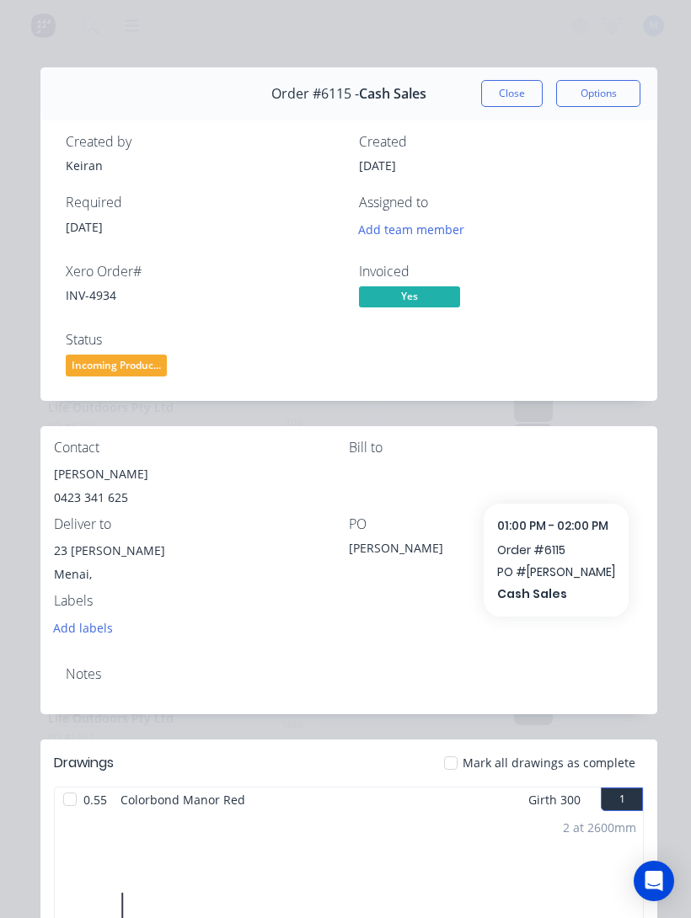
scroll to position [0, 0]
click at [507, 94] on button "Close" at bounding box center [511, 93] width 61 height 27
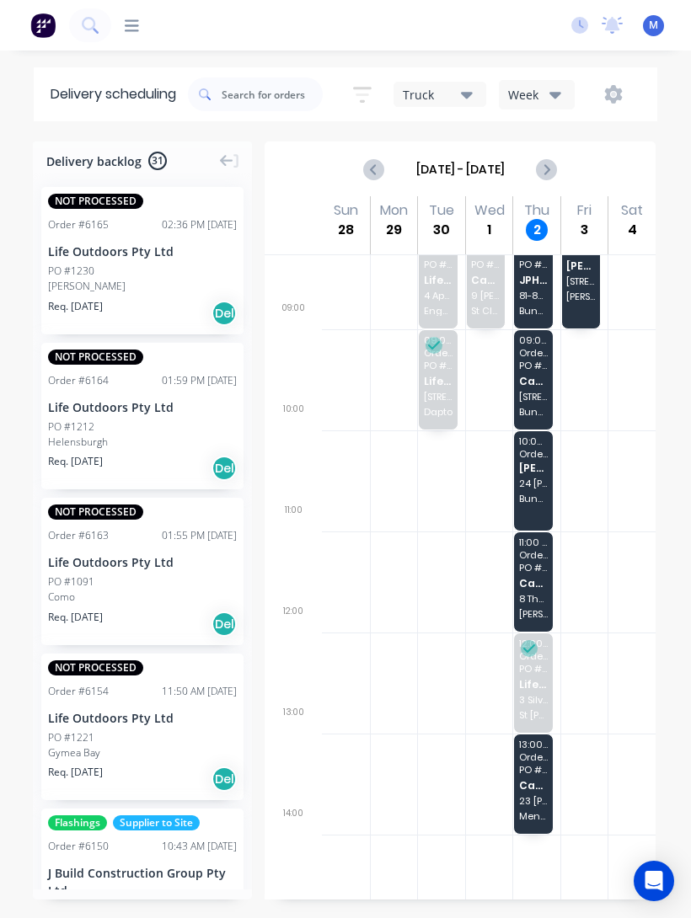
scroll to position [133, 0]
click at [527, 588] on span "Cash Sales" at bounding box center [533, 584] width 29 height 11
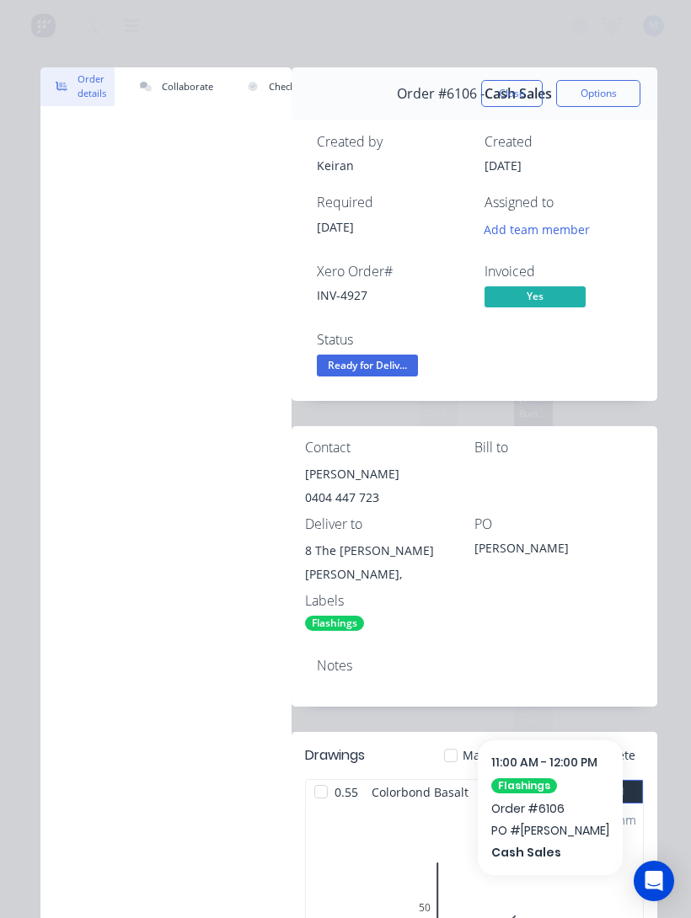
scroll to position [0, 0]
click at [526, 91] on button "Close" at bounding box center [511, 93] width 61 height 27
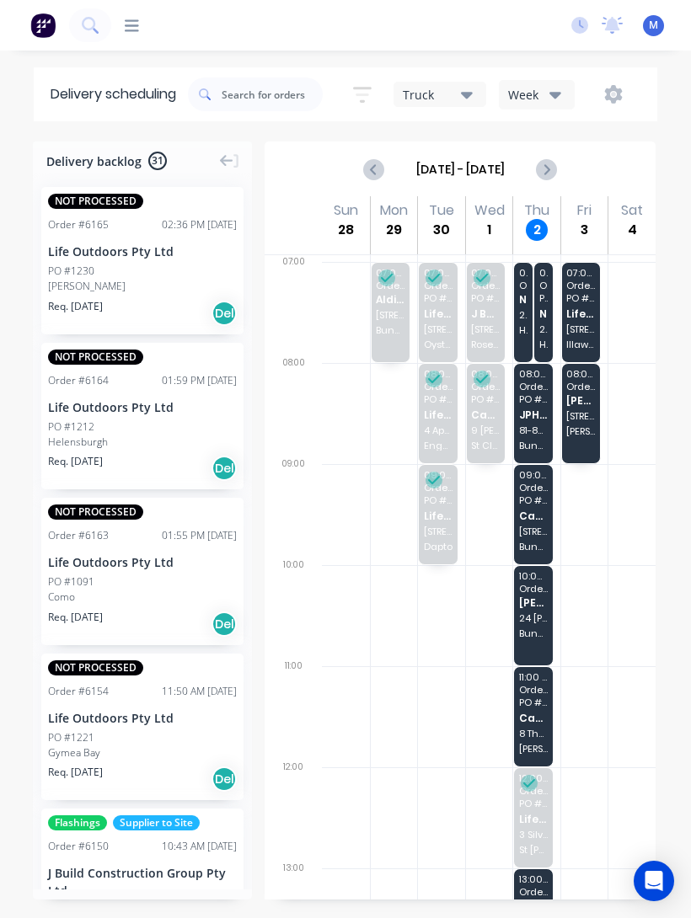
click at [526, 322] on div "07:00 - 08:00 Order # 6121 Northern Illawarra Constructions [GEOGRAPHIC_DATA][P…" at bounding box center [523, 312] width 19 height 99
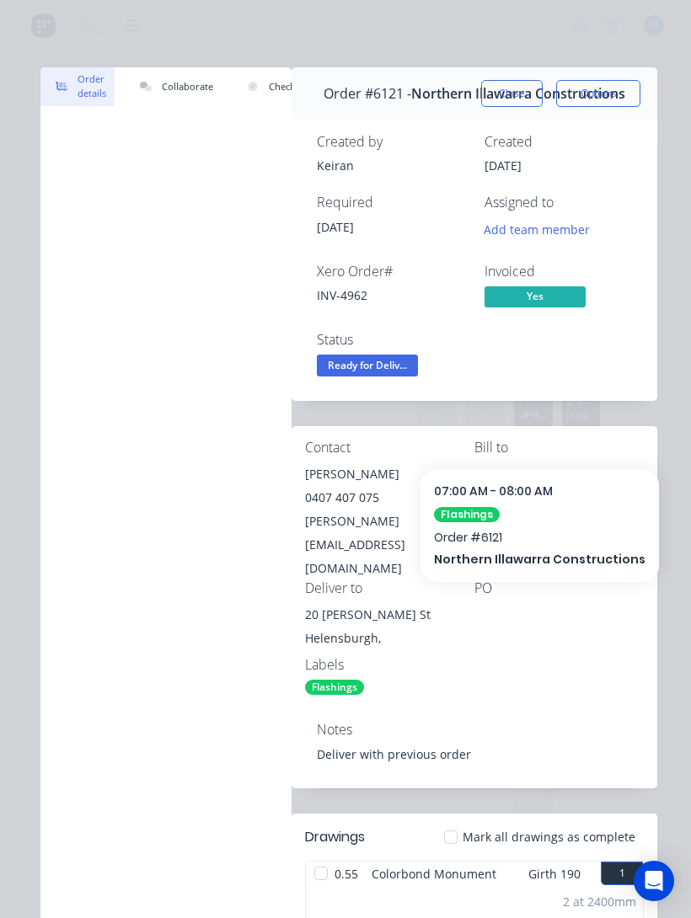
click at [512, 91] on button "Close" at bounding box center [511, 93] width 61 height 27
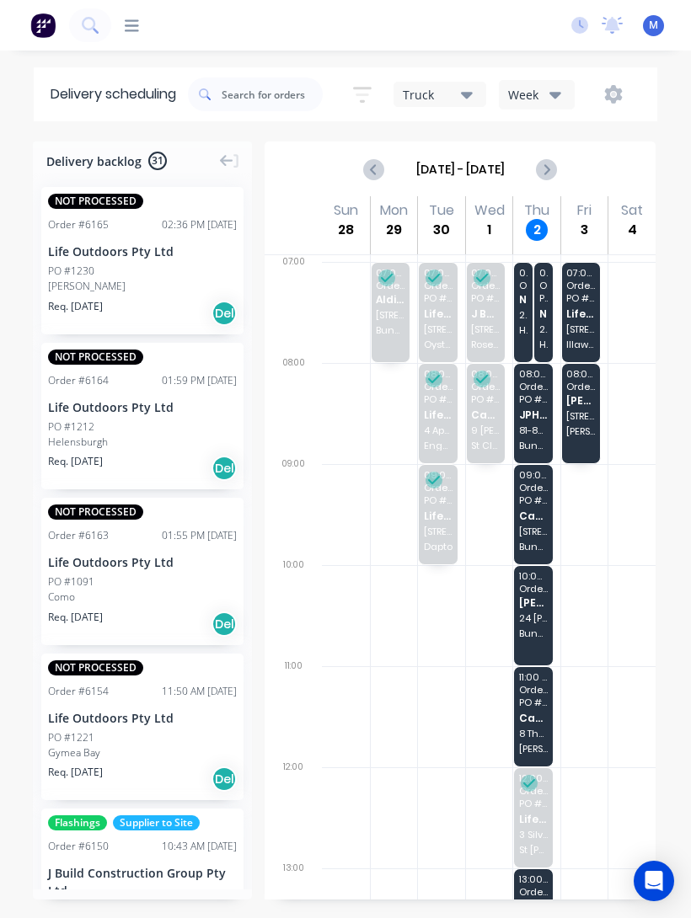
click at [553, 328] on div at bounding box center [536, 312] width 47 height 101
click at [547, 317] on span "Northern Illawarra Constructions" at bounding box center [543, 313] width 8 height 11
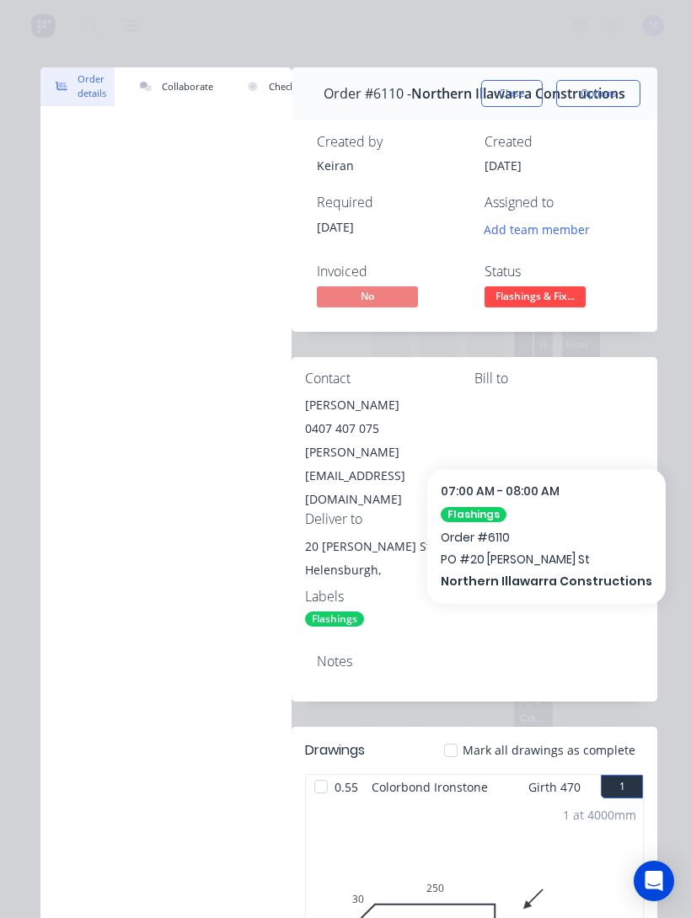
click at [515, 88] on button "Close" at bounding box center [511, 93] width 61 height 27
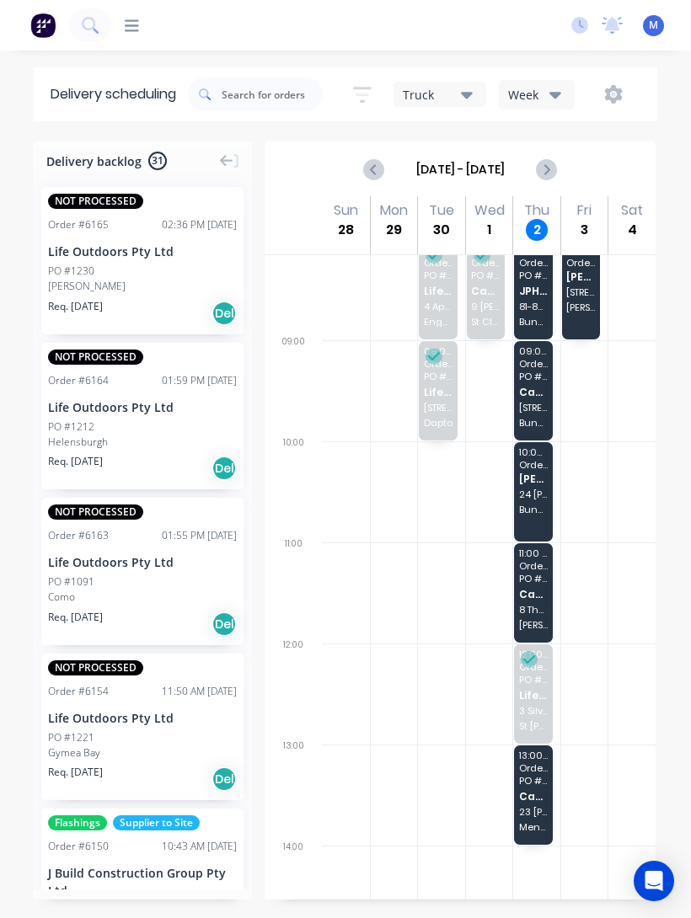
scroll to position [122, 0]
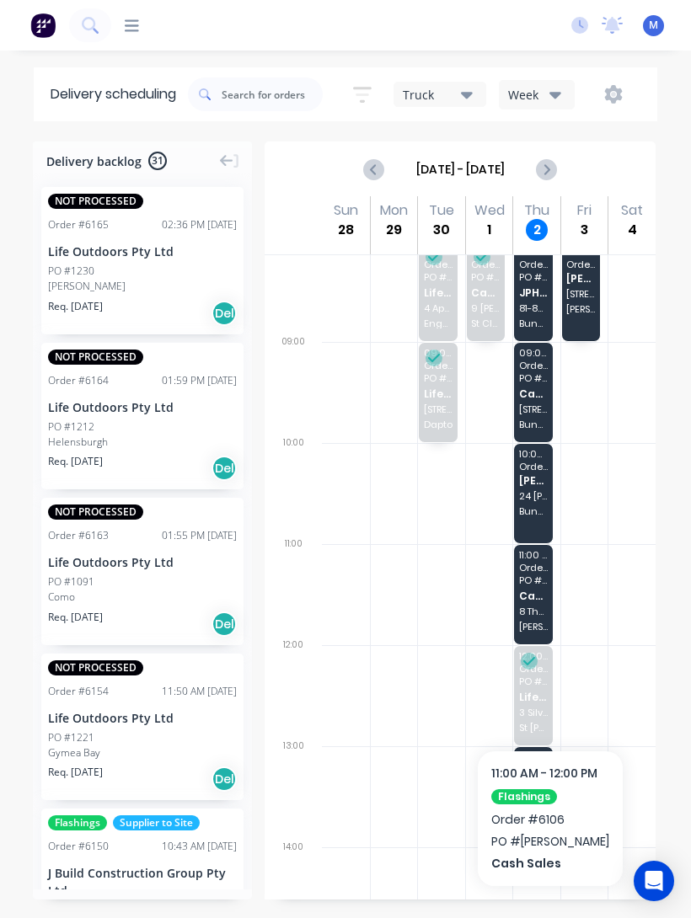
click at [539, 595] on span "Cash Sales" at bounding box center [533, 595] width 29 height 11
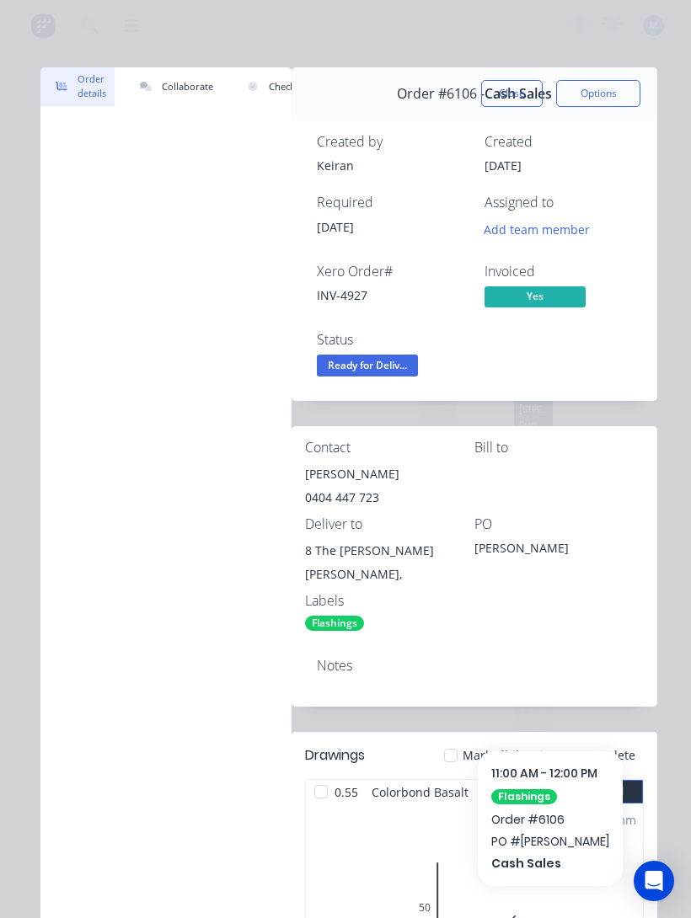
scroll to position [0, 0]
click at [508, 91] on button "Close" at bounding box center [511, 93] width 61 height 27
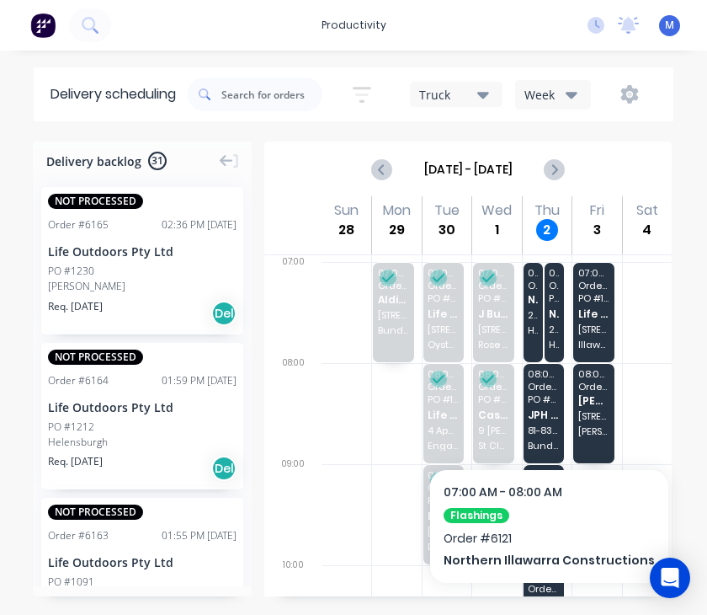
click at [537, 325] on span "Helensburgh" at bounding box center [533, 330] width 10 height 10
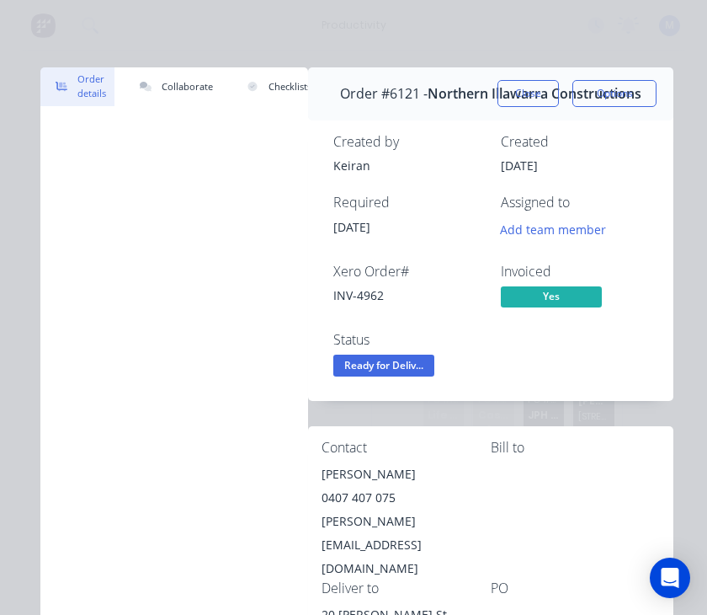
click at [534, 98] on button "Close" at bounding box center [528, 93] width 61 height 27
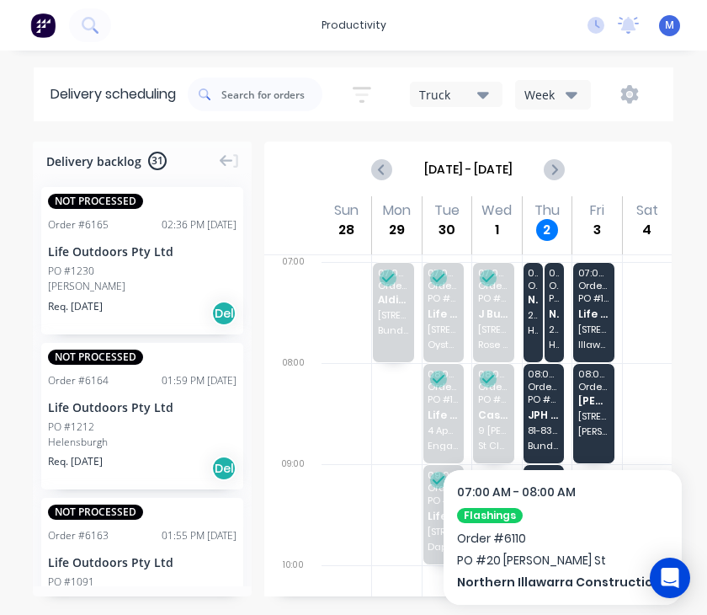
click at [558, 339] on span "Helensburgh" at bounding box center [554, 344] width 10 height 10
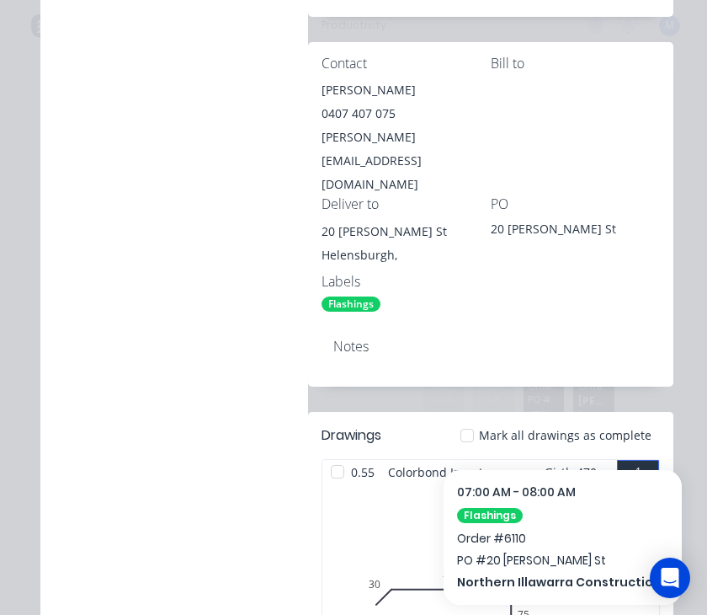
scroll to position [338, 0]
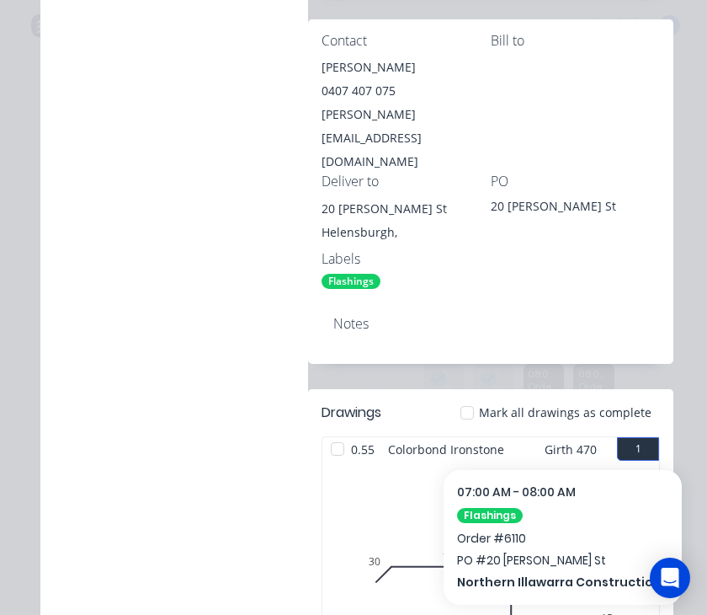
click at [339, 432] on div at bounding box center [338, 449] width 34 height 34
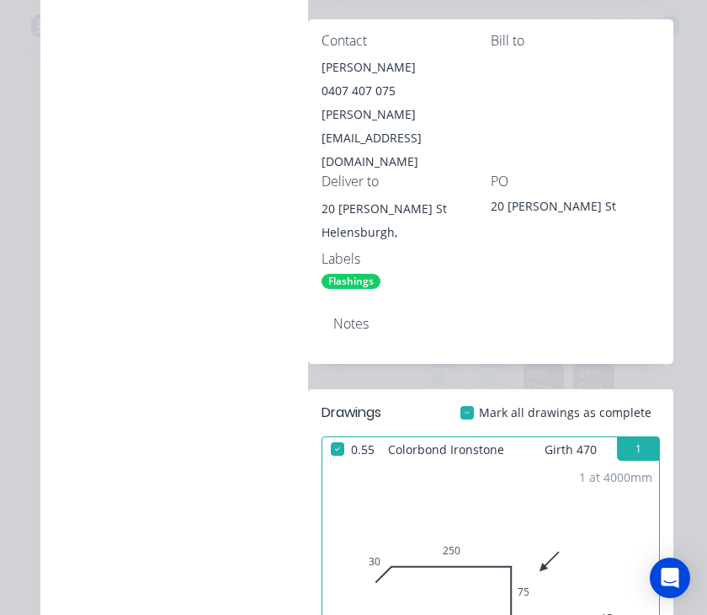
click at [478, 396] on div at bounding box center [468, 413] width 34 height 34
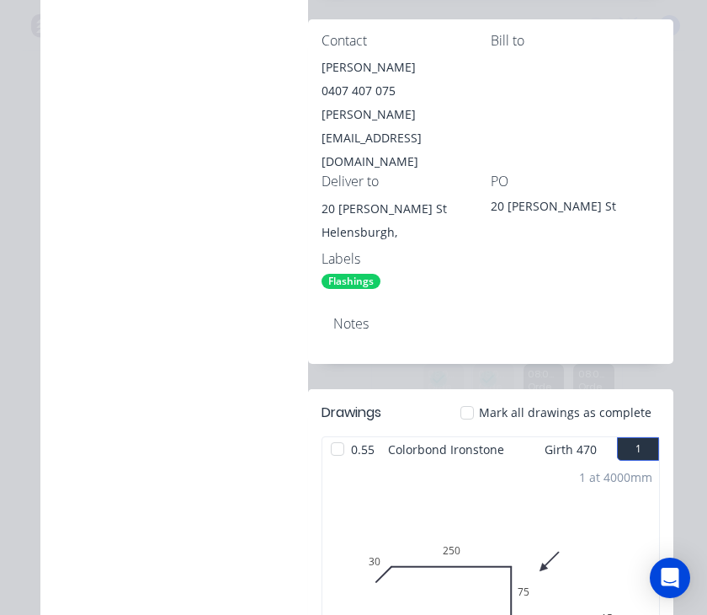
click at [475, 396] on div at bounding box center [468, 413] width 34 height 34
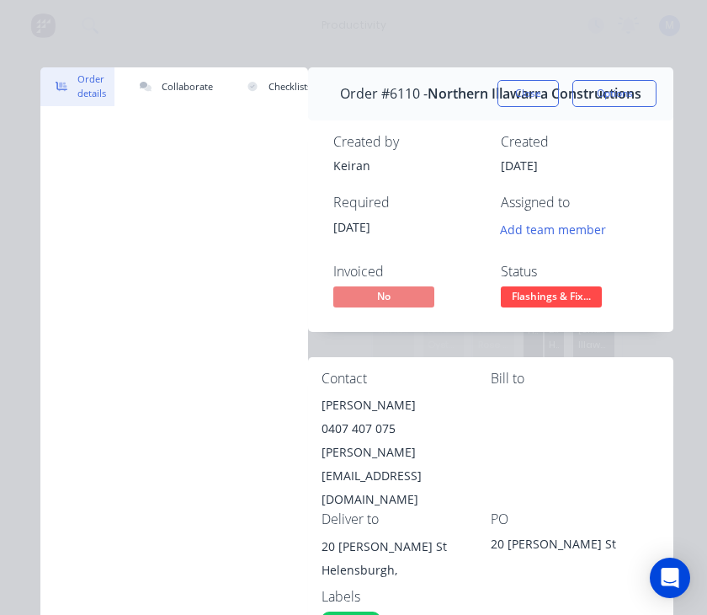
scroll to position [0, 0]
click at [528, 96] on button "Close" at bounding box center [528, 93] width 61 height 27
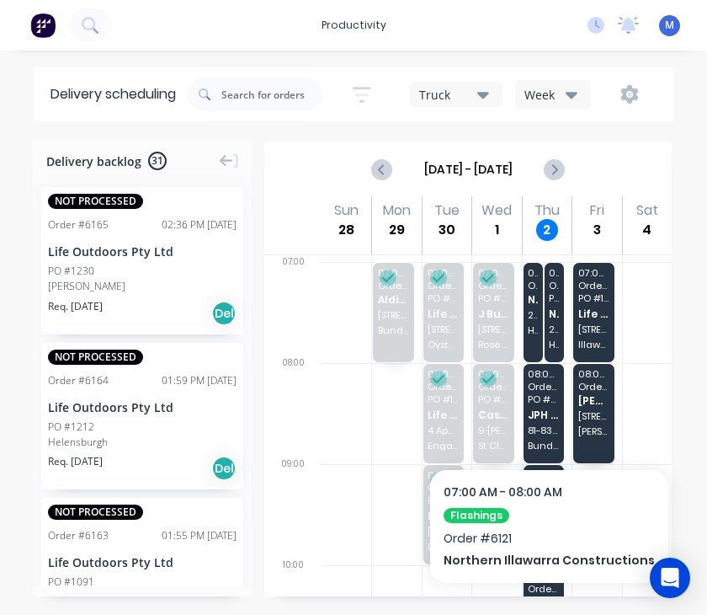
click at [534, 325] on span "Helensburgh" at bounding box center [533, 330] width 10 height 10
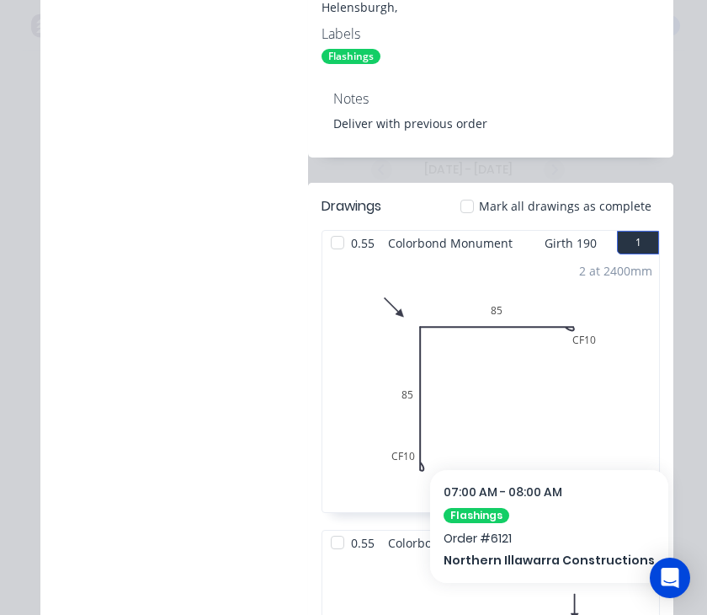
scroll to position [510, 0]
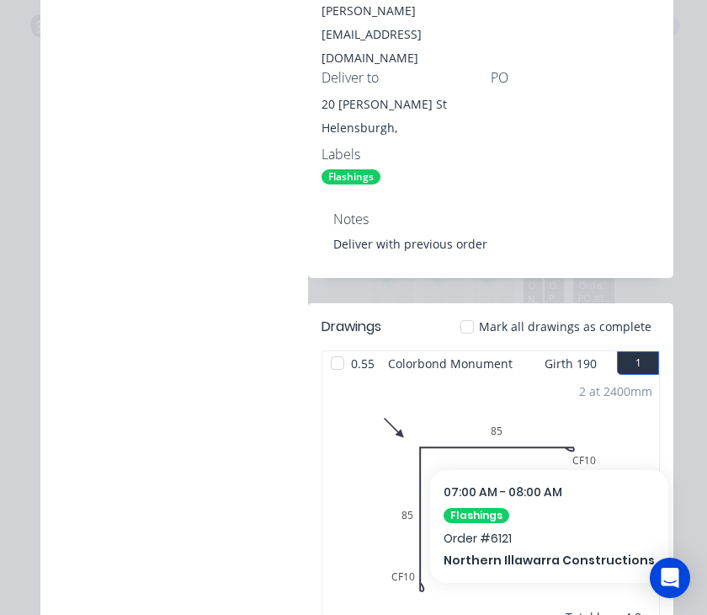
click at [482, 310] on div at bounding box center [468, 327] width 34 height 34
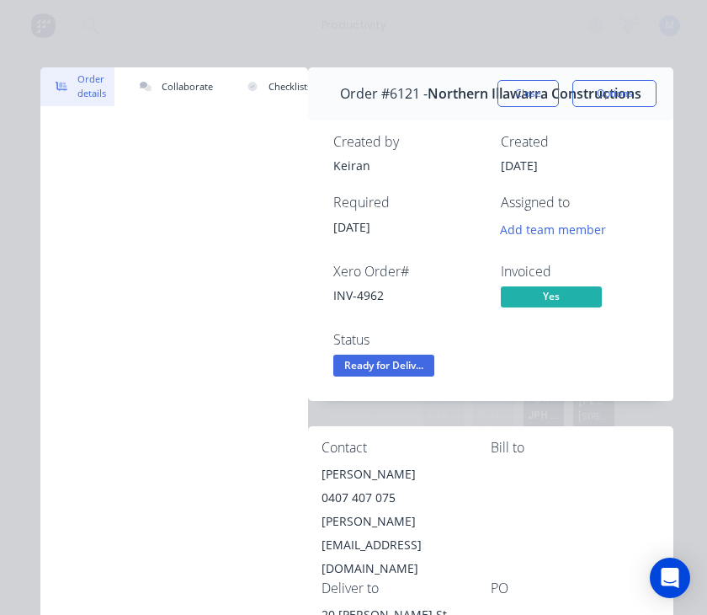
scroll to position [0, 0]
click at [532, 86] on button "Close" at bounding box center [528, 93] width 61 height 27
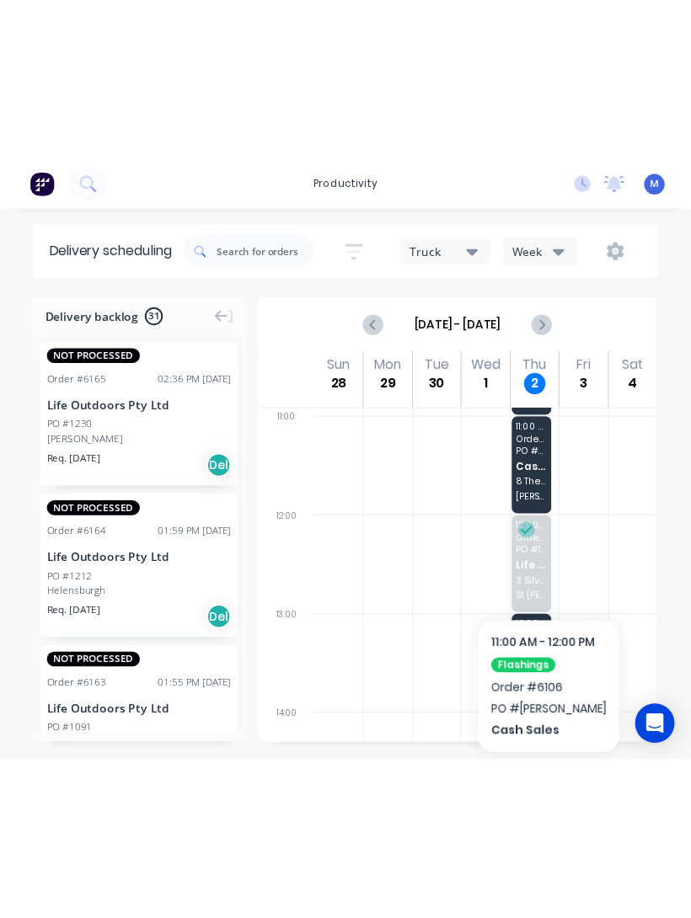
scroll to position [398, 0]
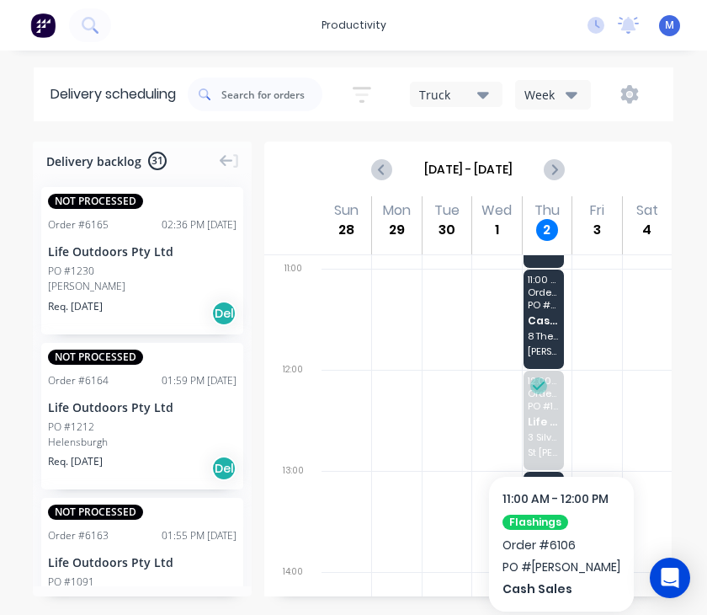
click at [467, 533] on div at bounding box center [447, 521] width 49 height 101
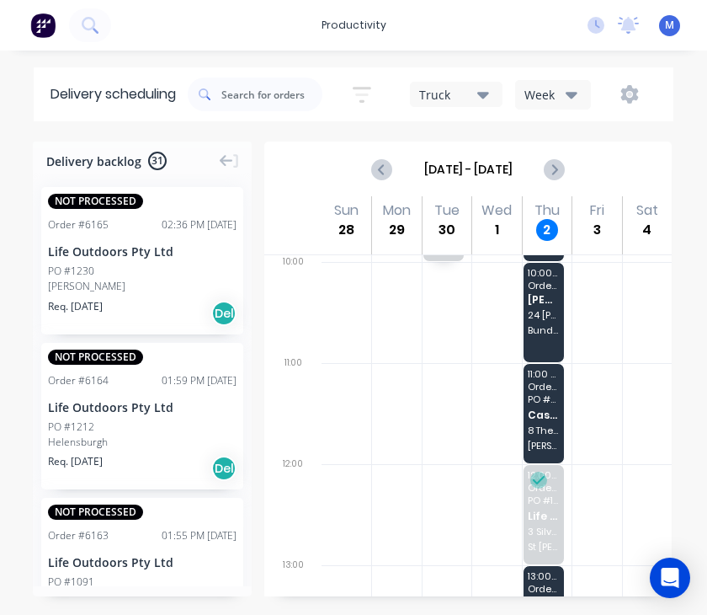
scroll to position [294, 0]
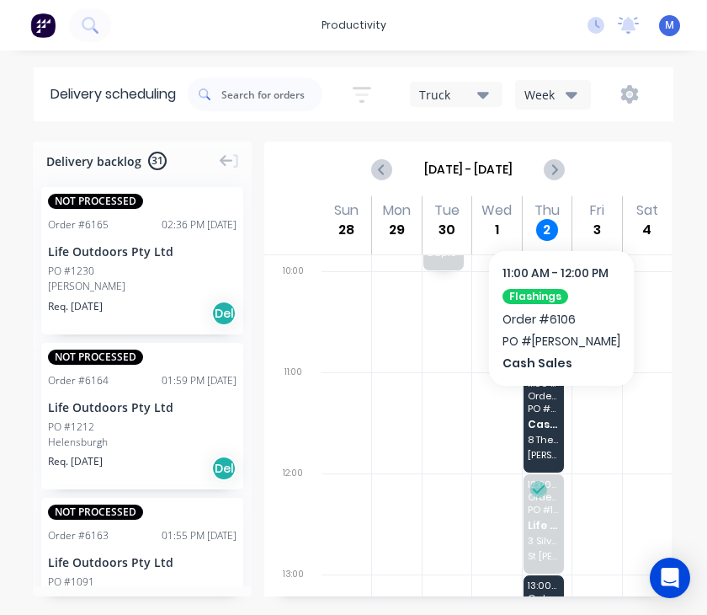
click at [540, 419] on span "Cash Sales" at bounding box center [543, 424] width 31 height 11
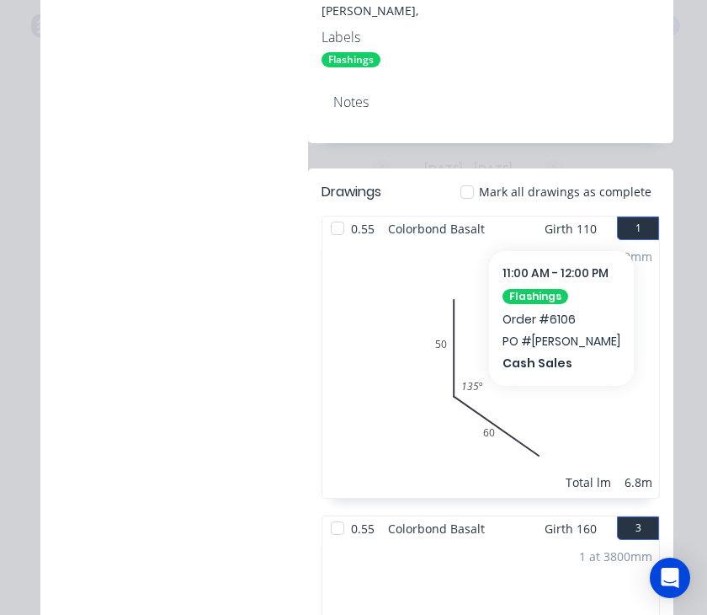
scroll to position [555, 0]
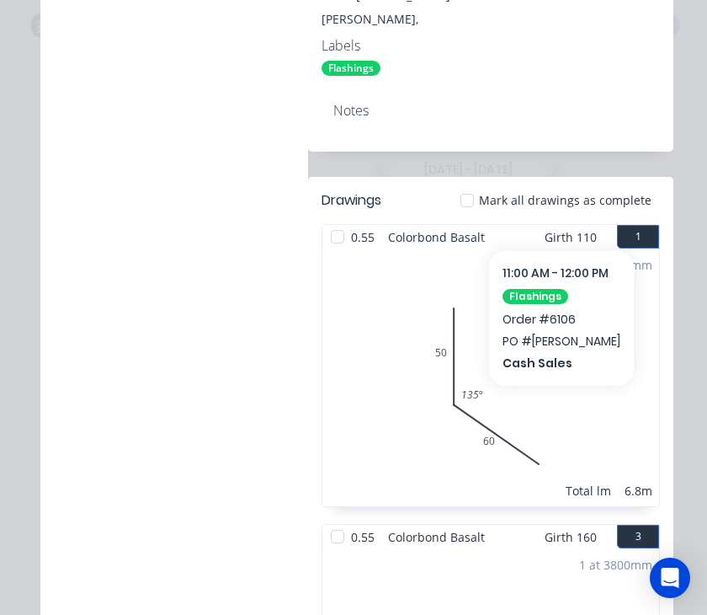
click at [334, 238] on div at bounding box center [338, 237] width 34 height 34
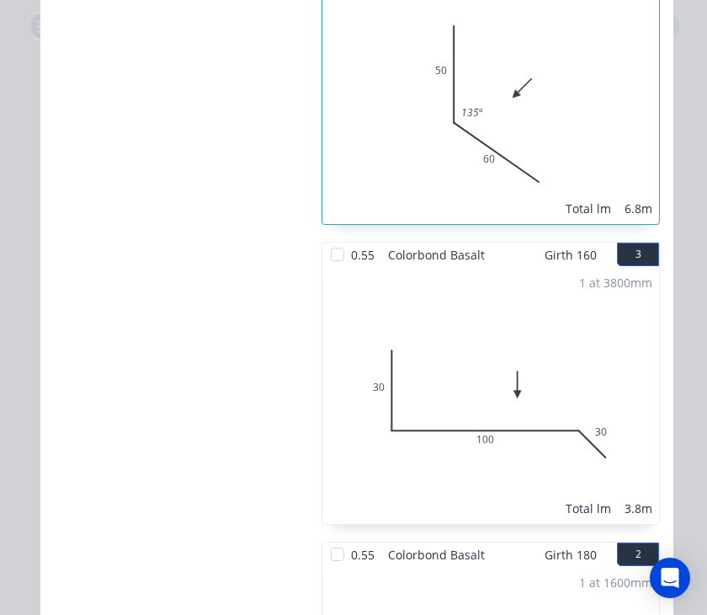
scroll to position [867, 0]
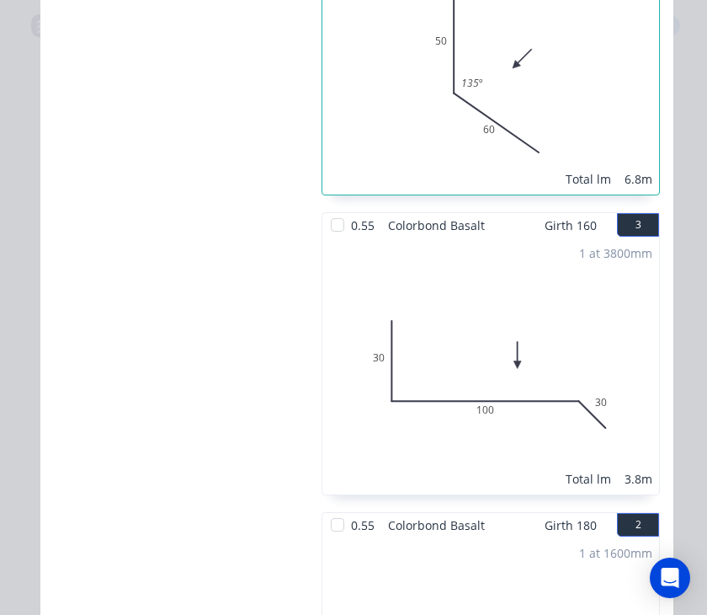
click at [327, 223] on div at bounding box center [338, 225] width 34 height 34
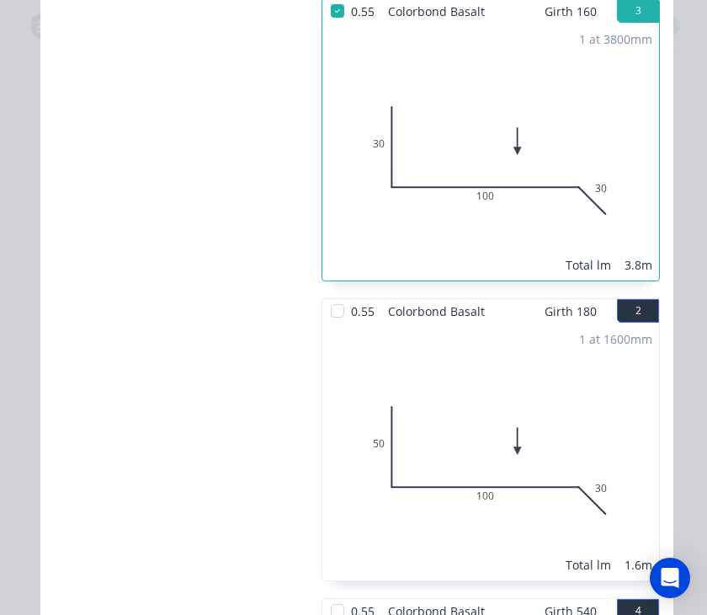
click at [334, 316] on div at bounding box center [338, 311] width 34 height 34
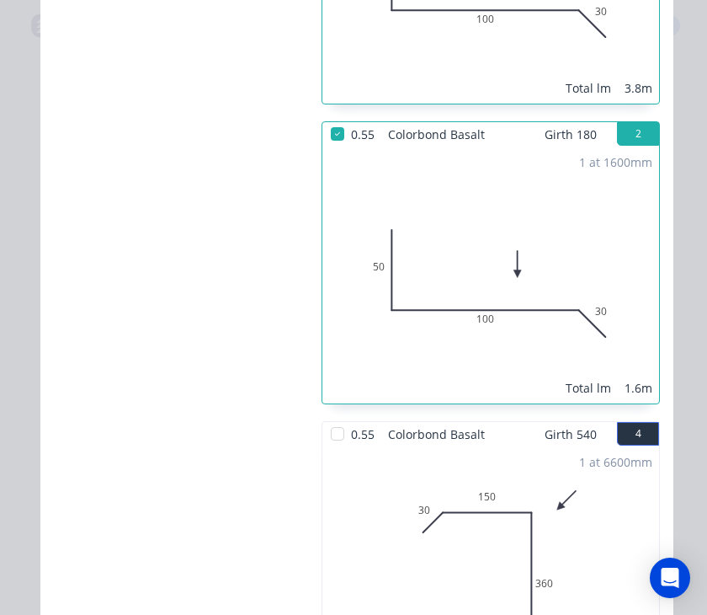
scroll to position [1348, 0]
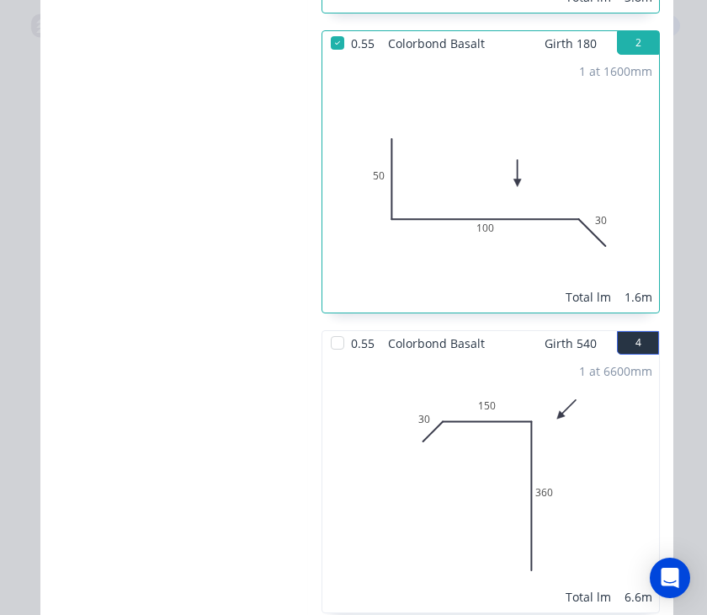
click at [337, 355] on div at bounding box center [338, 343] width 34 height 34
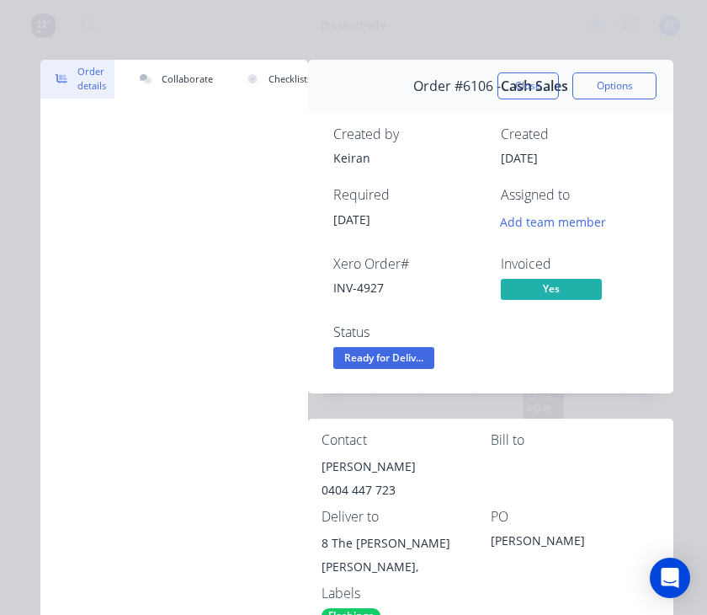
scroll to position [11, 0]
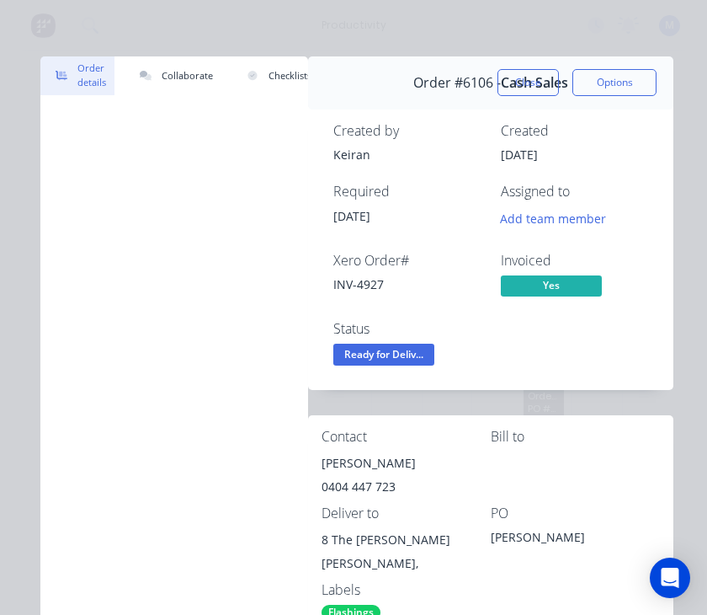
click at [521, 83] on button "Close" at bounding box center [528, 82] width 61 height 27
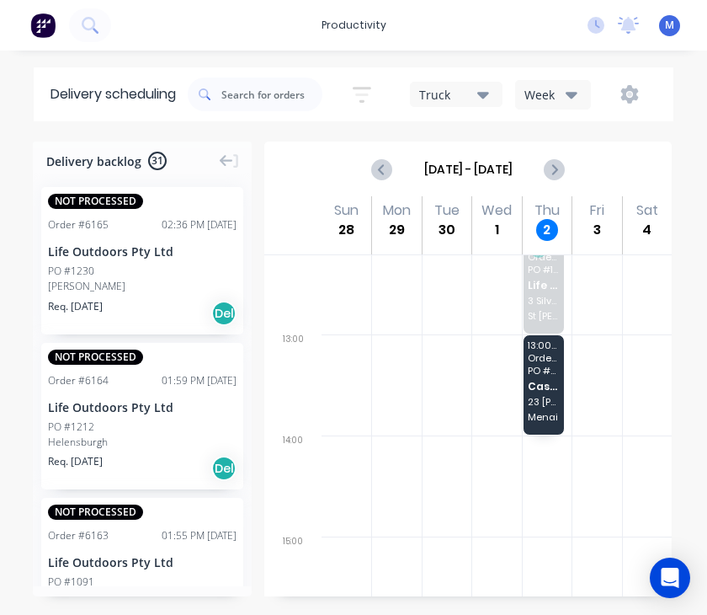
scroll to position [529, 0]
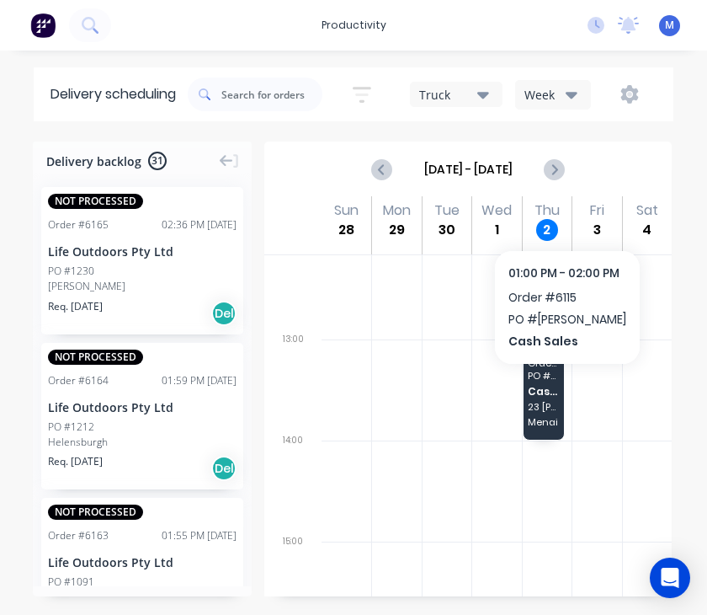
click at [551, 395] on span "Cash Sales" at bounding box center [543, 391] width 31 height 11
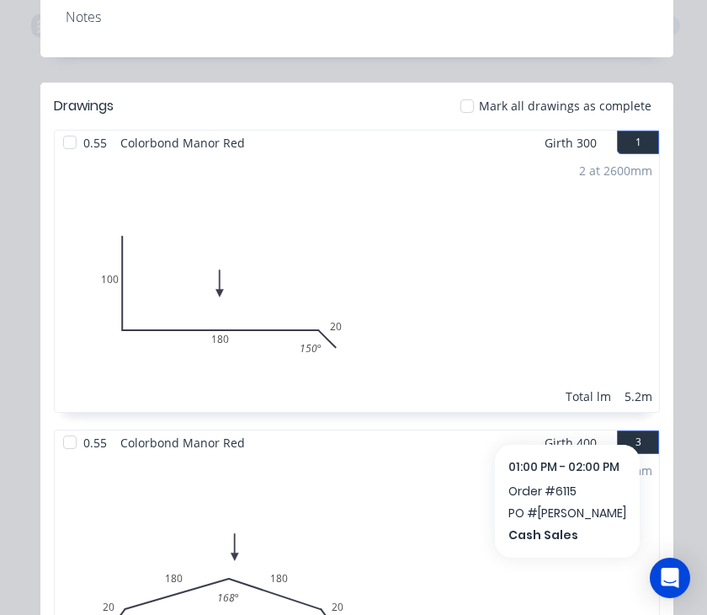
scroll to position [652, 0]
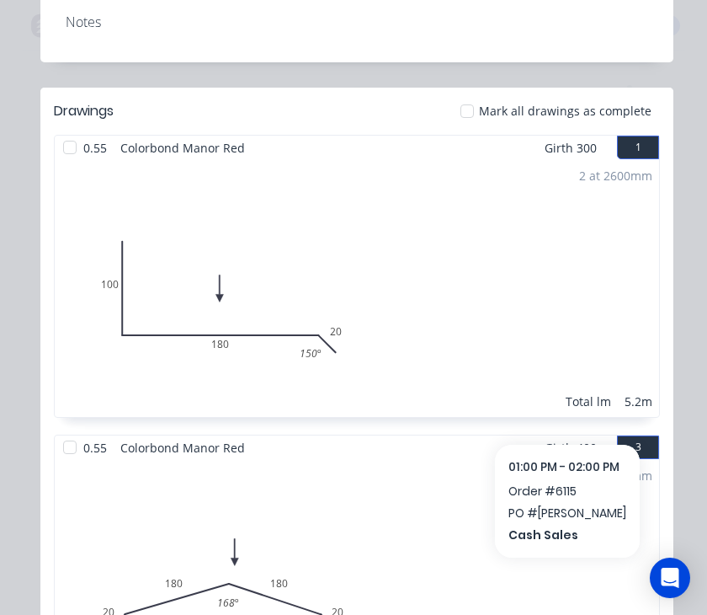
click at [482, 109] on div at bounding box center [468, 111] width 34 height 34
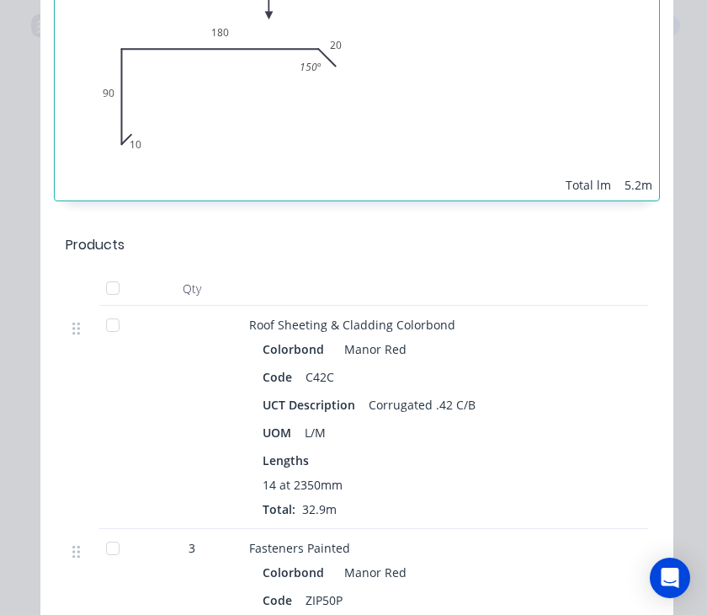
scroll to position [1669, 0]
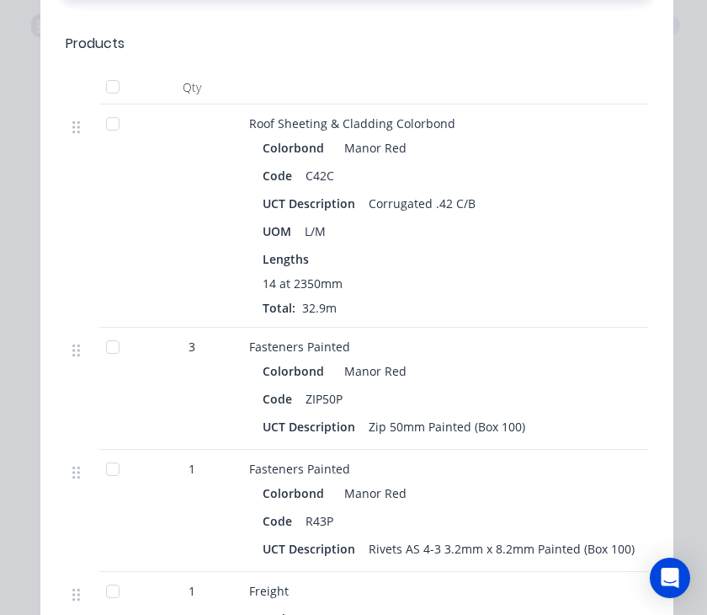
click at [109, 129] on div at bounding box center [113, 124] width 34 height 34
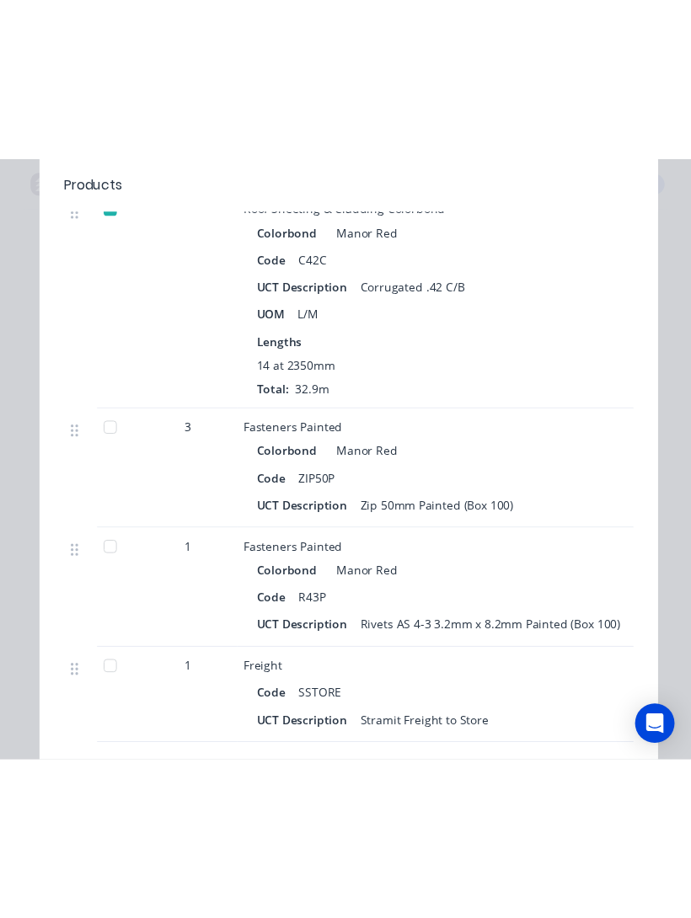
scroll to position [1854, 0]
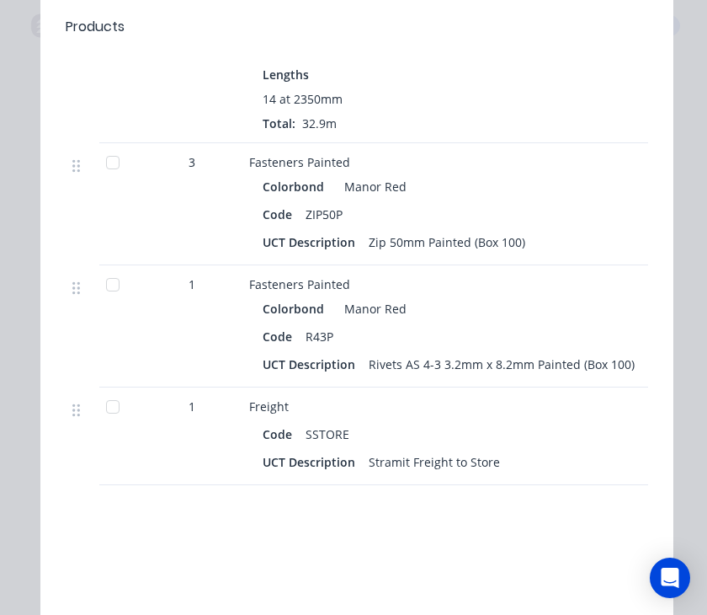
click at [628, 289] on div "Fasteners Painted" at bounding box center [579, 284] width 660 height 18
click at [103, 163] on div at bounding box center [113, 163] width 34 height 34
click at [105, 282] on div at bounding box center [113, 285] width 34 height 34
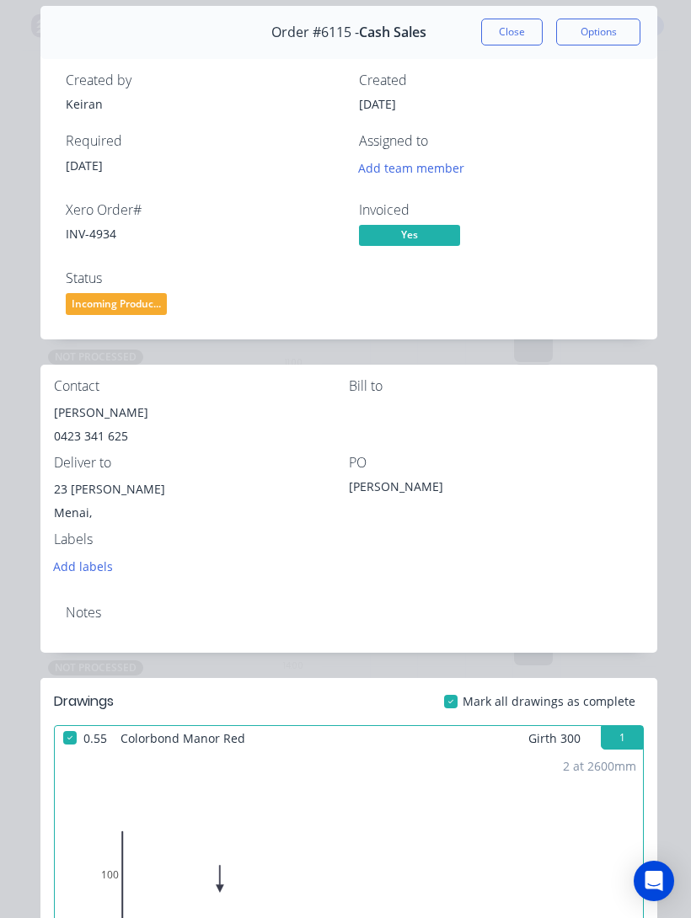
scroll to position [61, 0]
click at [520, 32] on button "Close" at bounding box center [511, 32] width 61 height 27
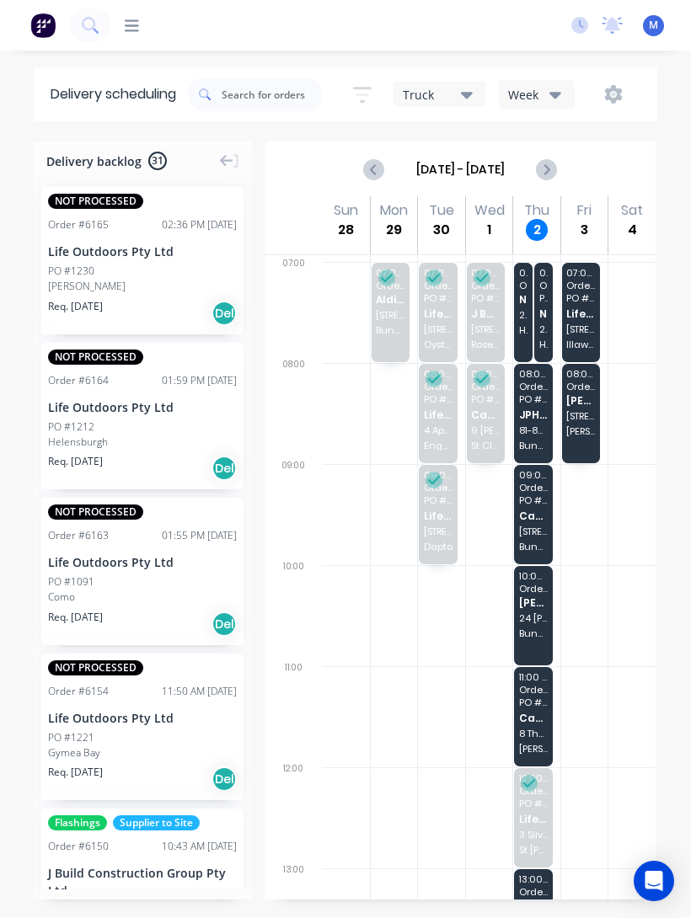
scroll to position [0, 0]
click at [533, 413] on span "JPH Building and Development Pty Ltd" at bounding box center [533, 414] width 29 height 11
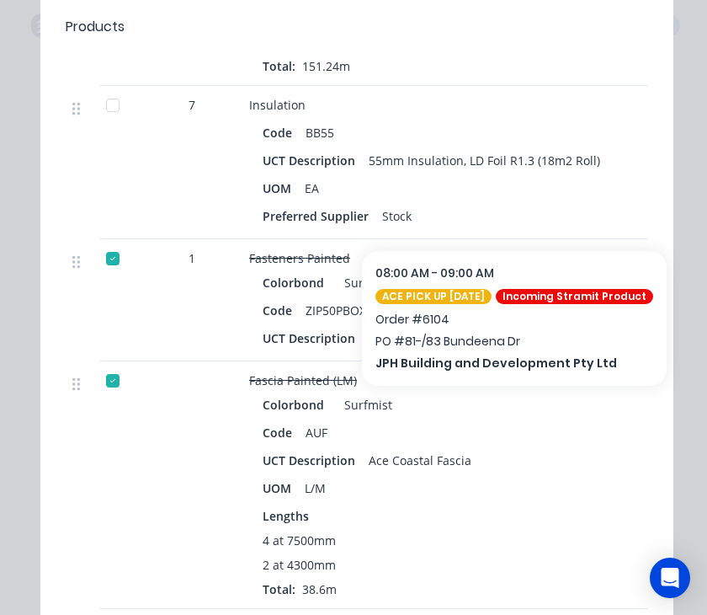
scroll to position [1560, 0]
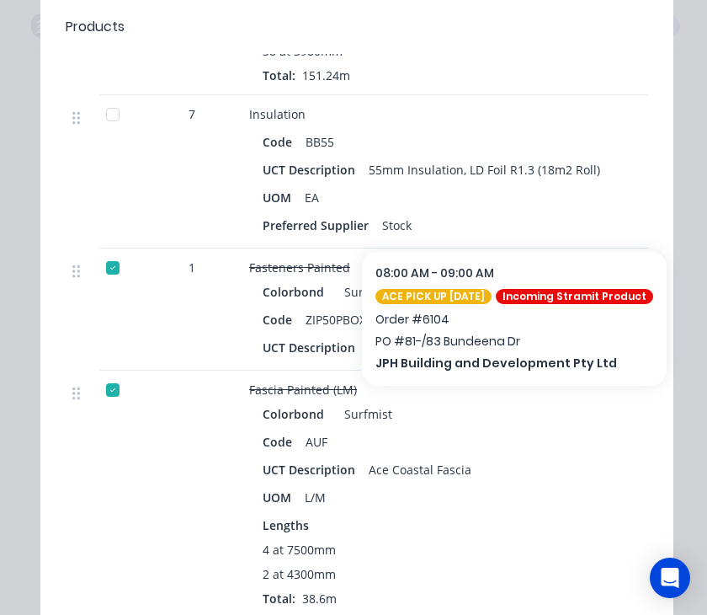
click at [112, 122] on div at bounding box center [113, 115] width 34 height 34
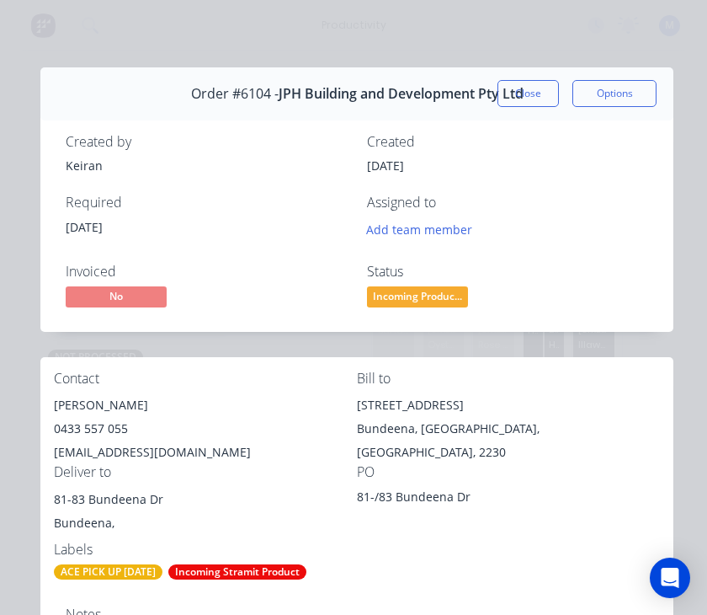
scroll to position [0, 0]
click at [531, 93] on button "Close" at bounding box center [528, 93] width 61 height 27
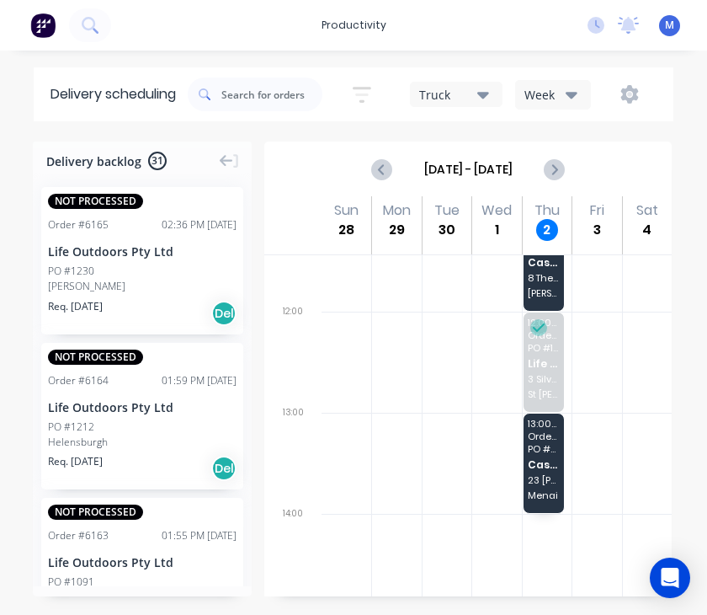
scroll to position [450, 0]
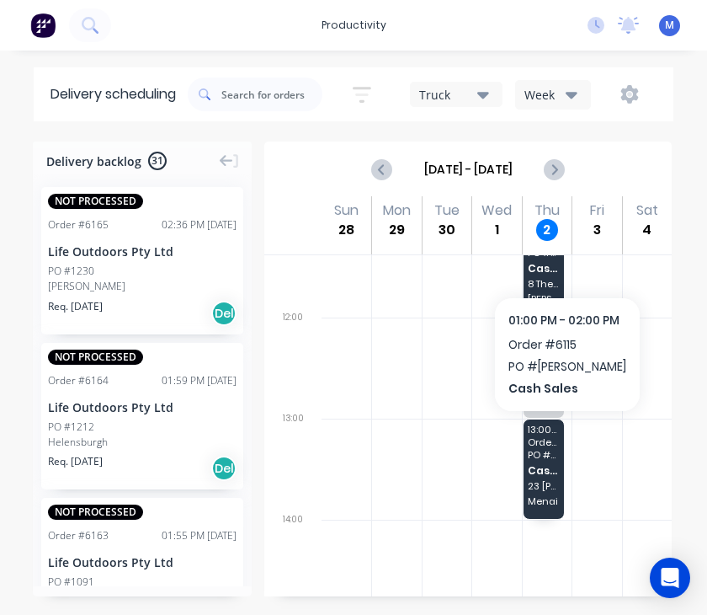
click at [553, 469] on span "Cash Sales" at bounding box center [543, 470] width 31 height 11
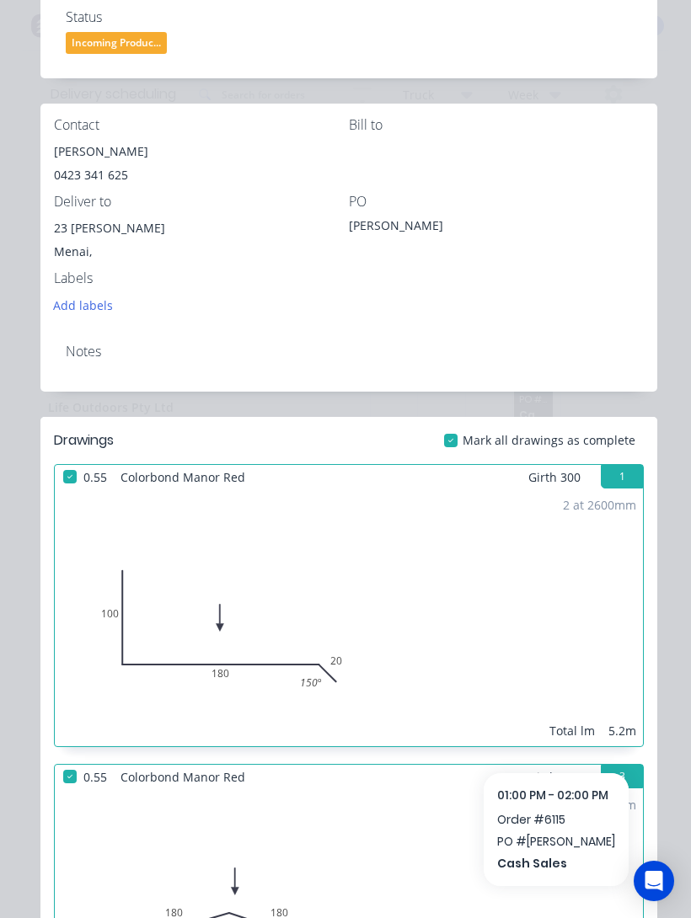
scroll to position [316, 0]
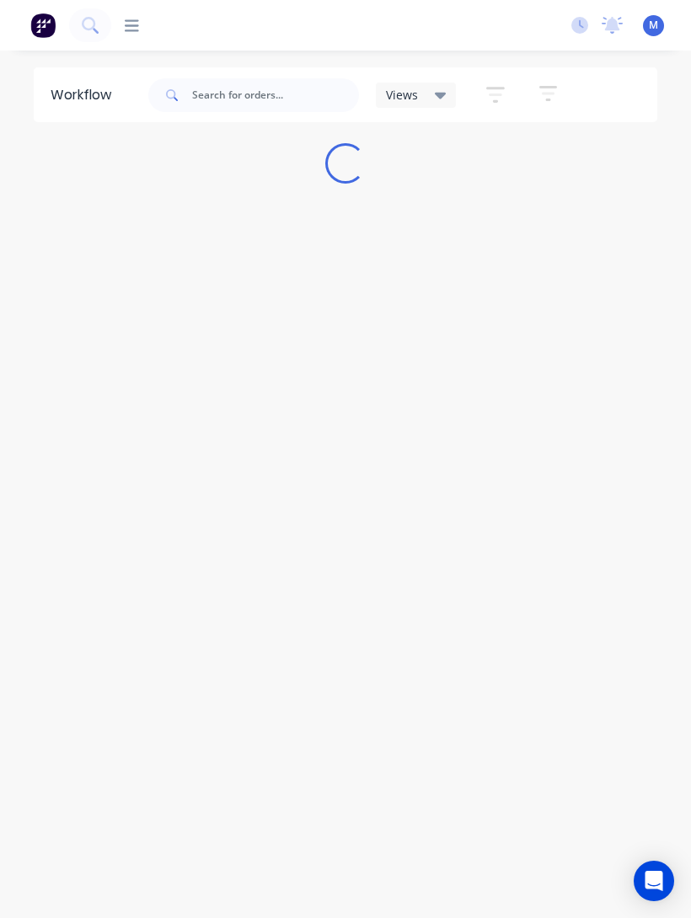
scroll to position [26, 0]
